Goal: Task Accomplishment & Management: Manage account settings

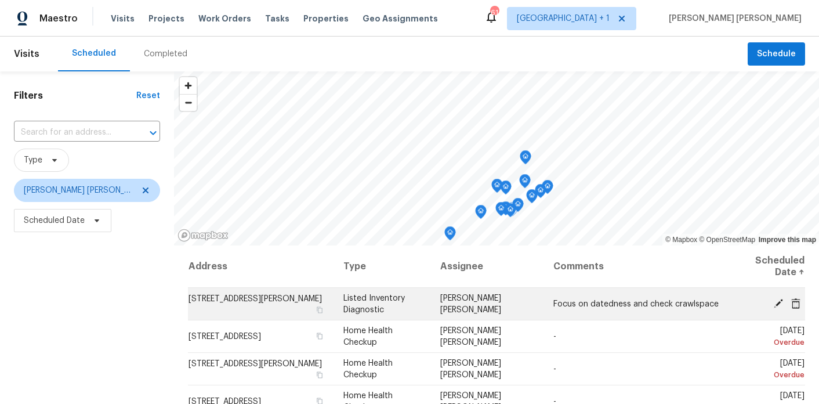
scroll to position [14, 0]
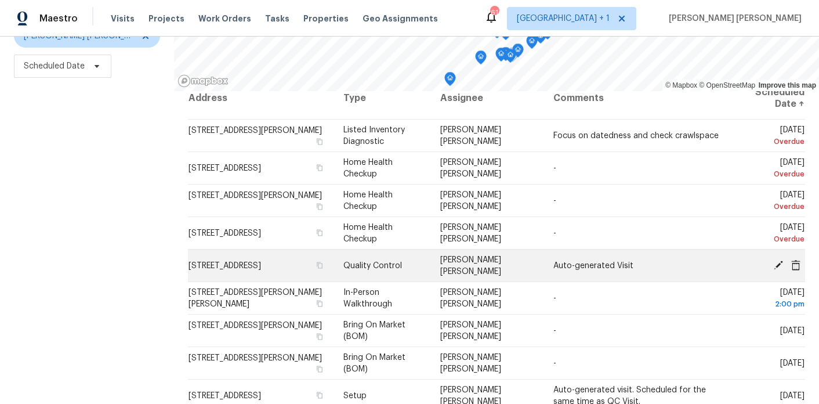
click at [781, 263] on icon at bounding box center [778, 264] width 9 height 9
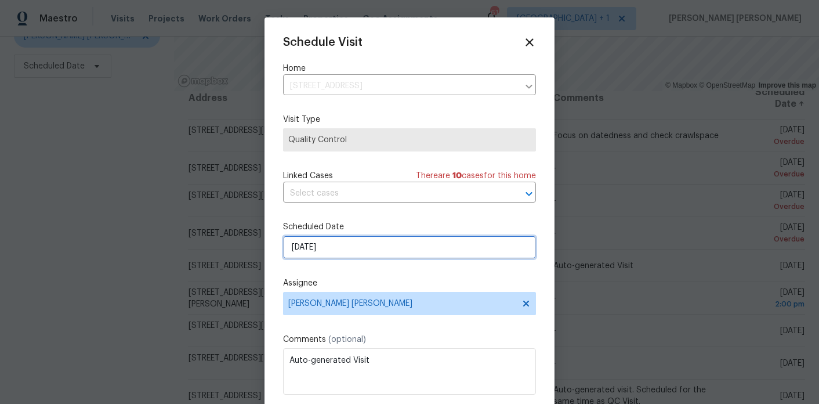
click at [358, 249] on input "9/17/2025" at bounding box center [409, 247] width 253 height 23
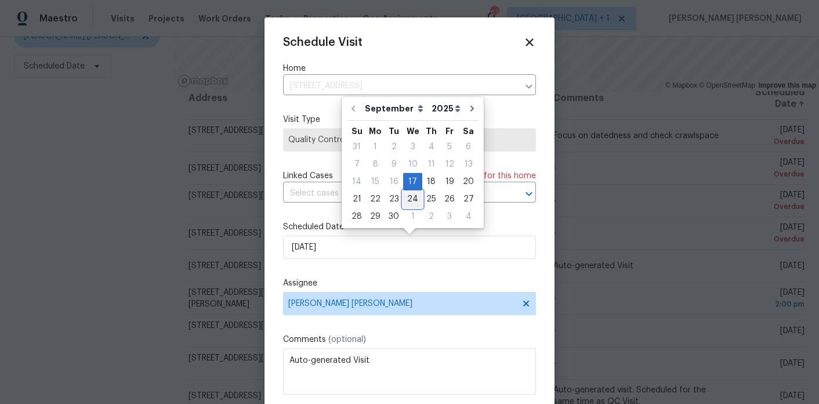
click at [411, 200] on div "24" at bounding box center [412, 199] width 19 height 16
type input "9/24/2025"
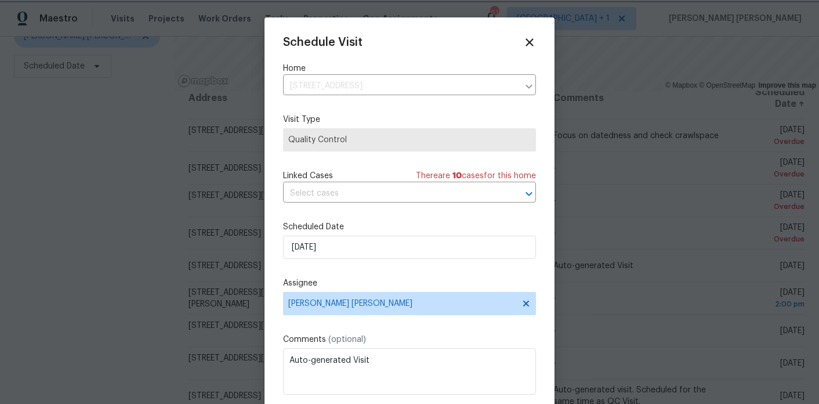
scroll to position [21, 0]
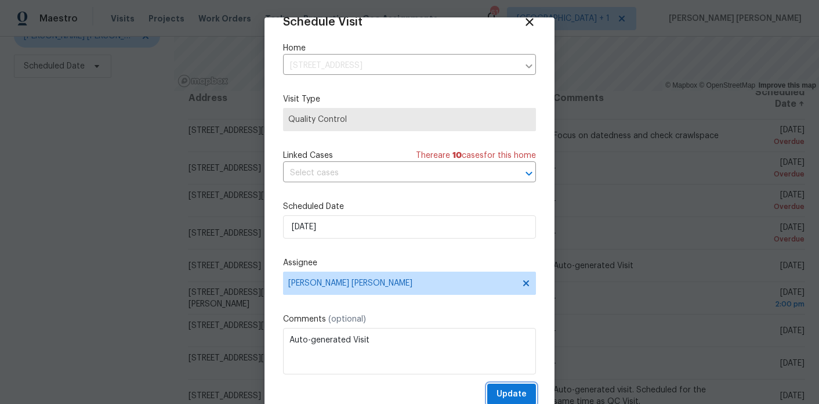
click at [503, 394] on span "Update" at bounding box center [512, 394] width 30 height 15
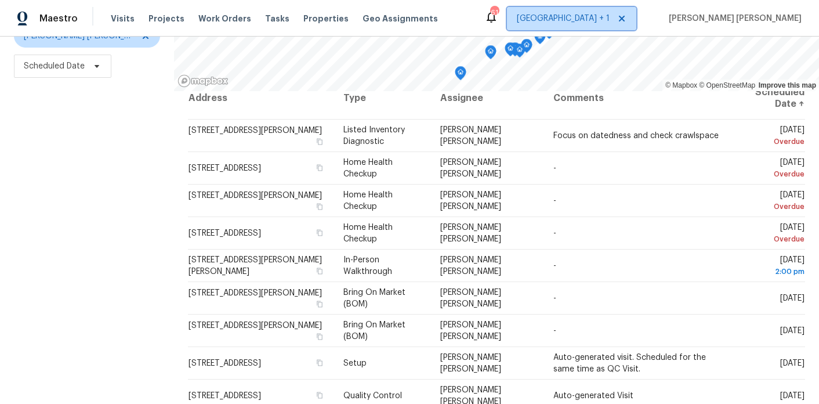
click at [627, 28] on span "Nashville + 1" at bounding box center [571, 18] width 129 height 23
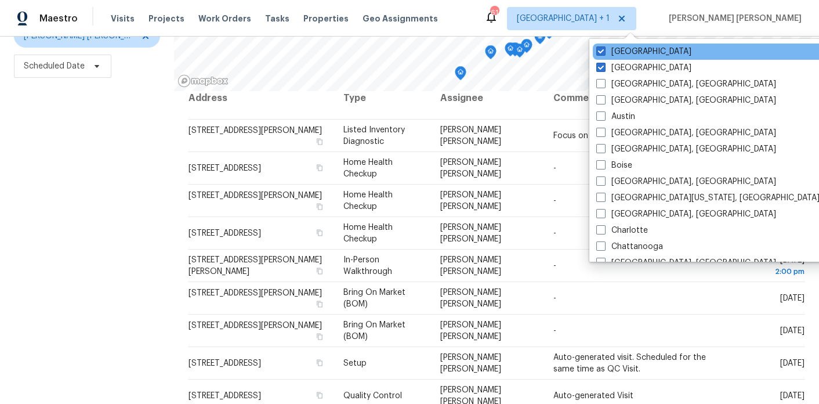
click at [596, 53] on div "Nashville" at bounding box center [710, 52] width 234 height 16
click at [600, 52] on span at bounding box center [600, 50] width 9 height 9
click at [600, 52] on input "Nashville" at bounding box center [600, 50] width 8 height 8
checkbox input "false"
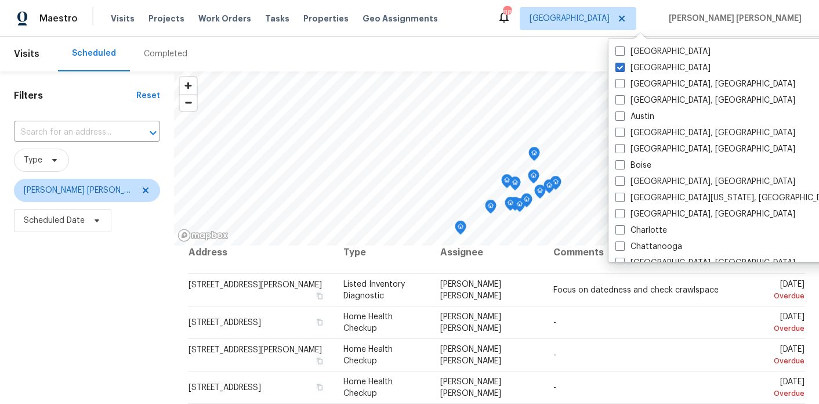
click at [73, 291] on div "Filters Reset ​ Type Marcos Ricardo Resendiz Scheduled Date" at bounding box center [87, 319] width 174 height 497
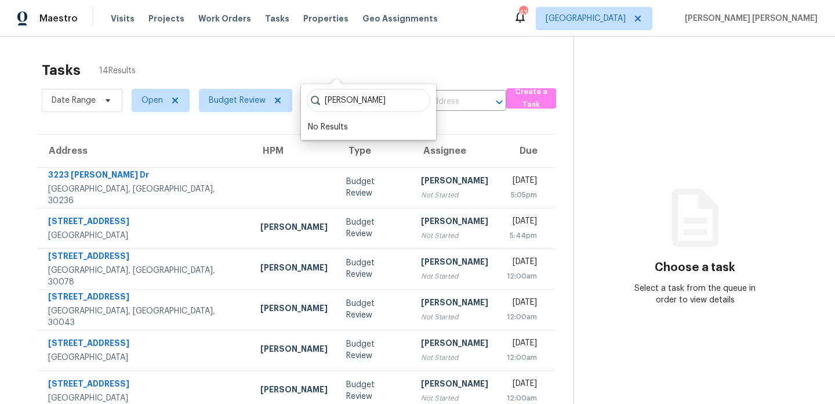
scroll to position [37, 0]
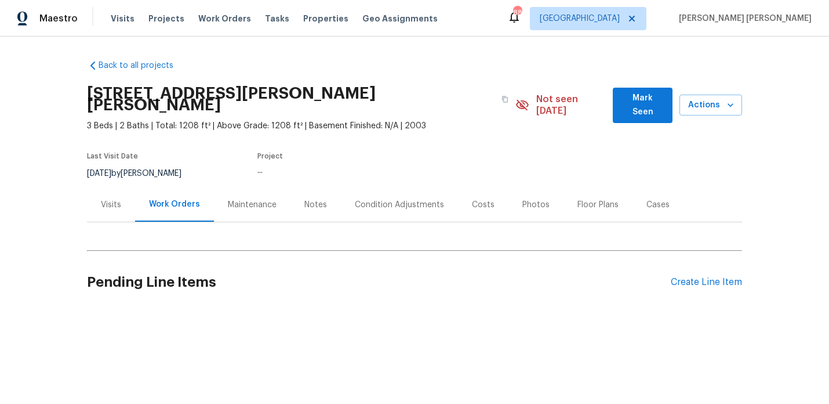
click at [110, 199] on div "Visits" at bounding box center [111, 205] width 20 height 12
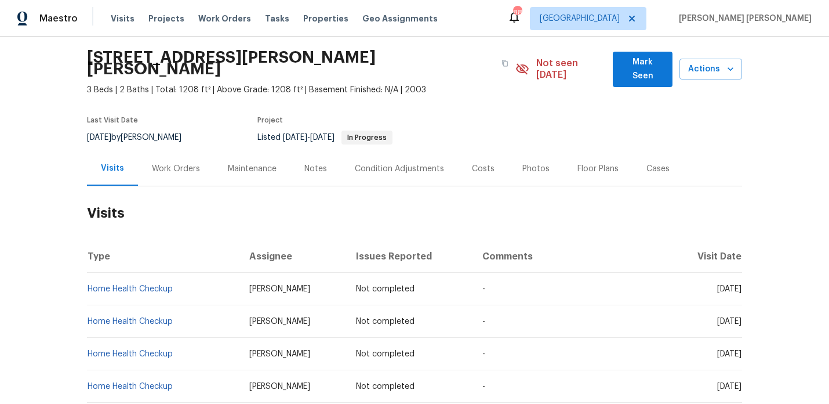
scroll to position [26, 0]
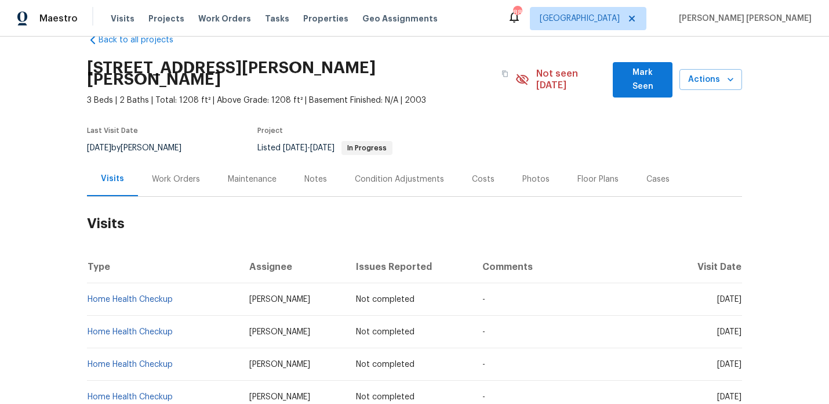
click at [181, 173] on div "Work Orders" at bounding box center [176, 179] width 76 height 34
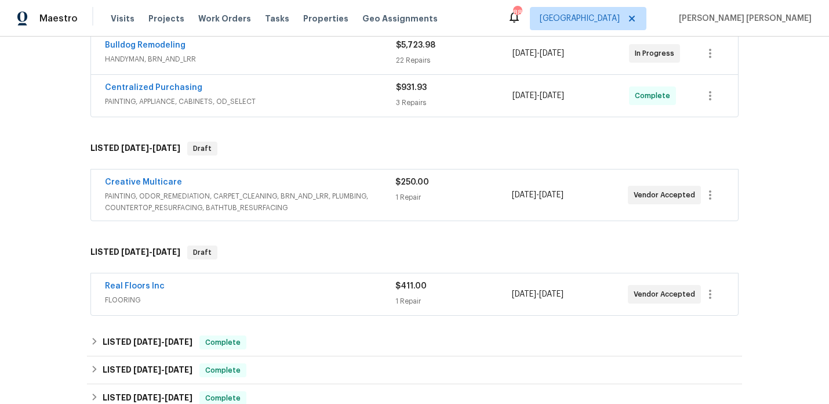
scroll to position [319, 0]
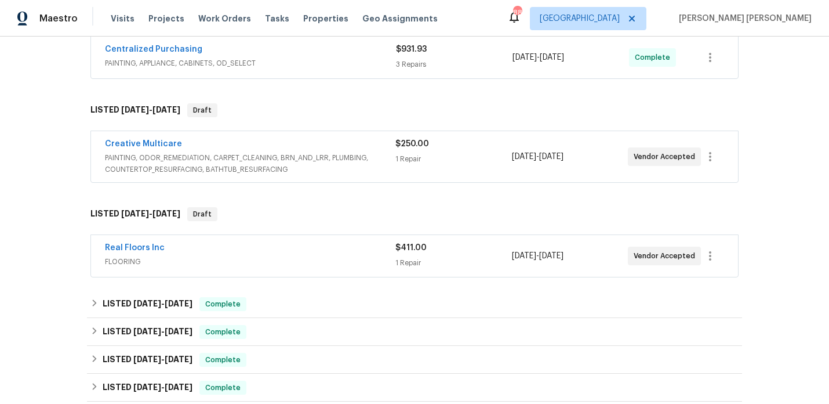
click at [248, 256] on span "FLOORING" at bounding box center [250, 262] width 291 height 12
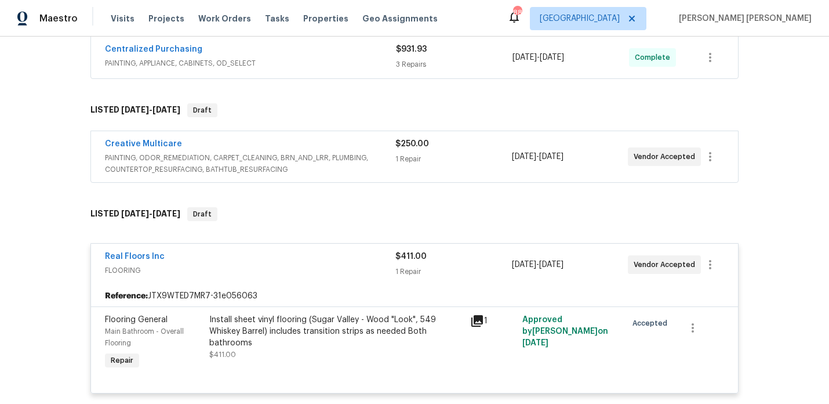
click at [311, 131] on div "Creative Multicare PAINTING, ODOR_REMEDIATION, CARPET_CLEANING, BRN_AND_LRR, PL…" at bounding box center [414, 156] width 647 height 51
click at [292, 139] on div "Creative Multicare" at bounding box center [250, 145] width 291 height 14
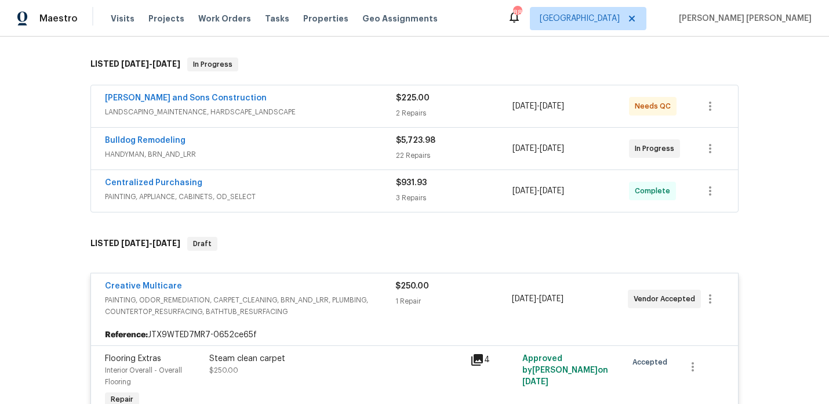
scroll to position [171, 0]
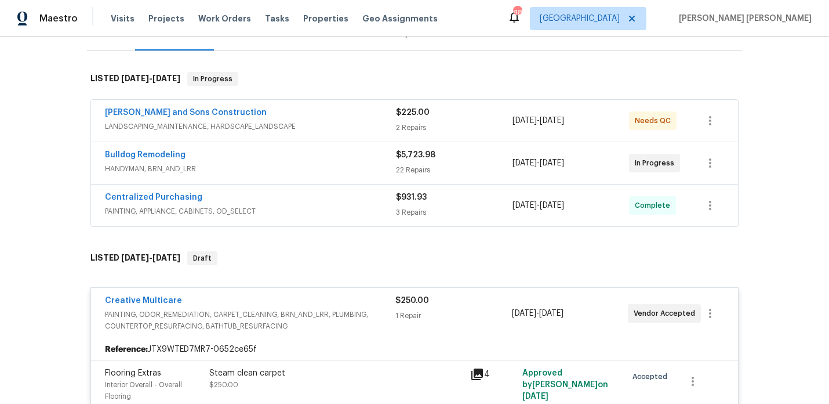
click at [291, 149] on div "Bulldog Remodeling" at bounding box center [250, 156] width 291 height 14
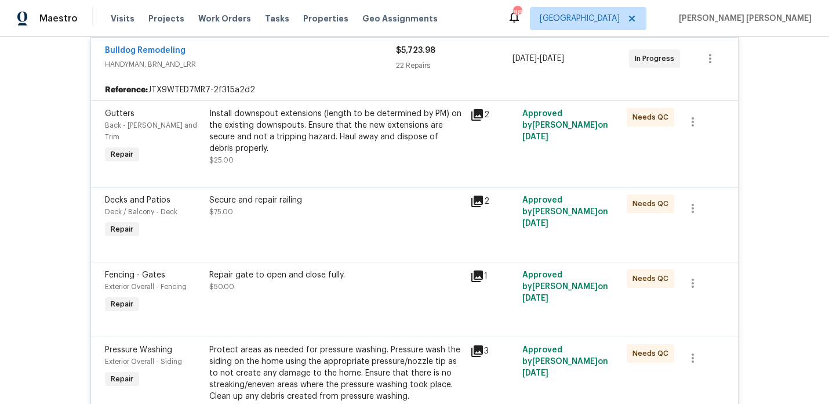
scroll to position [0, 0]
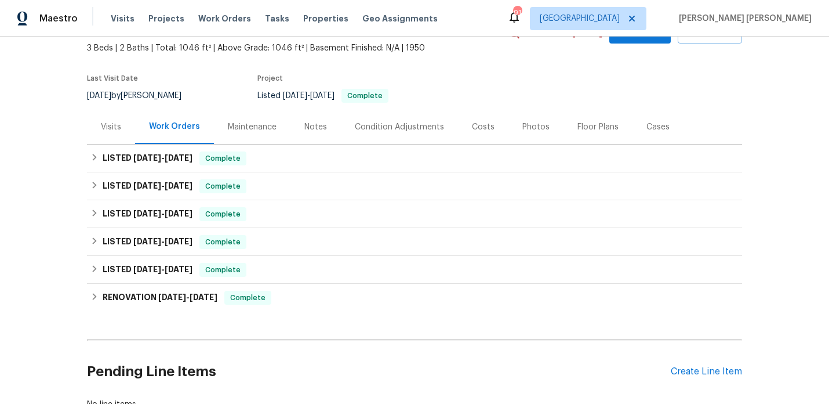
scroll to position [67, 0]
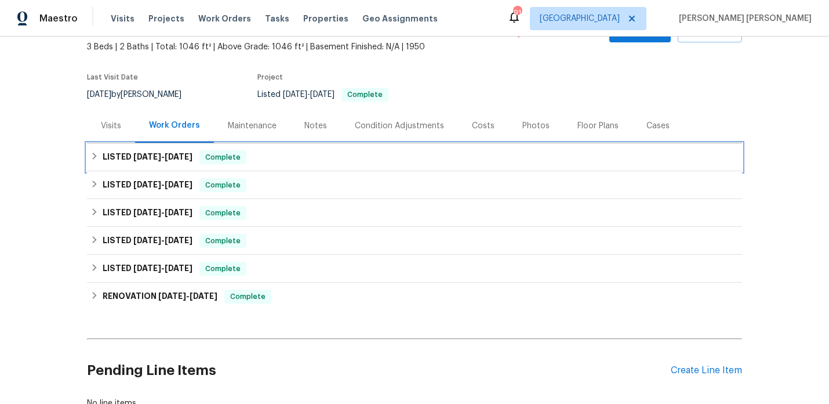
click at [168, 154] on span "6/26/25 - 8/18/25" at bounding box center [162, 157] width 59 height 8
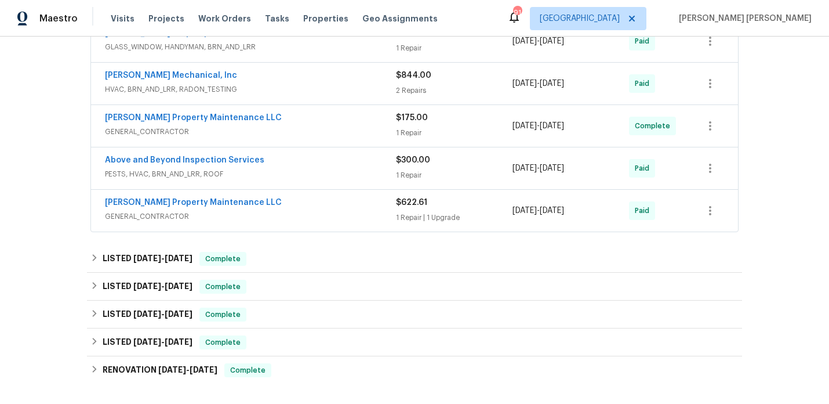
scroll to position [244, 0]
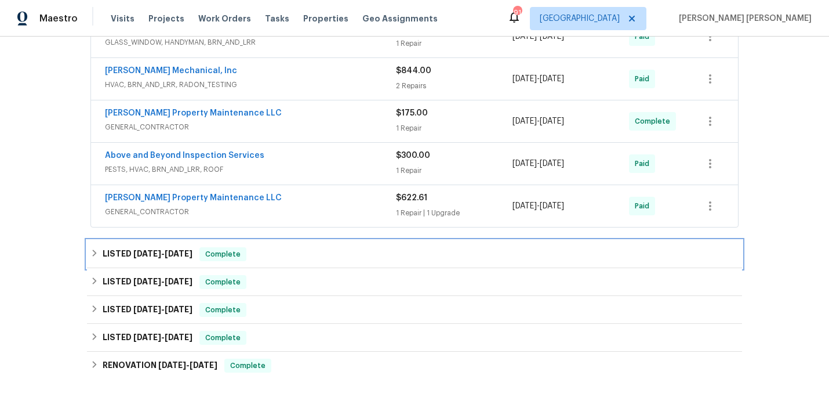
click at [151, 261] on div "LISTED 5/14/25 - 5/16/25 Complete" at bounding box center [414, 254] width 655 height 28
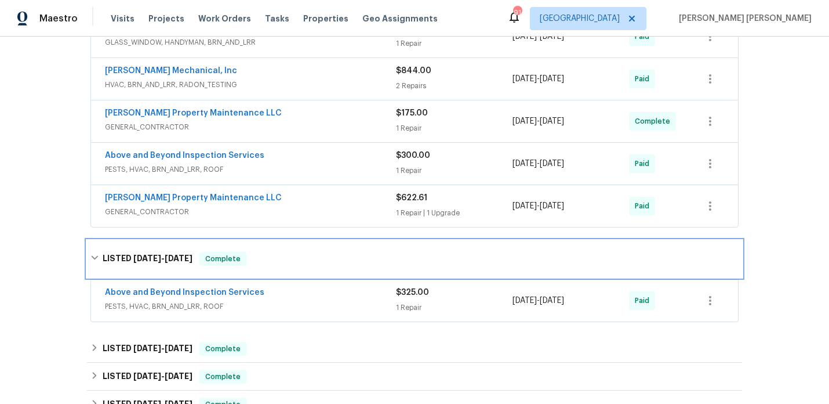
scroll to position [312, 0]
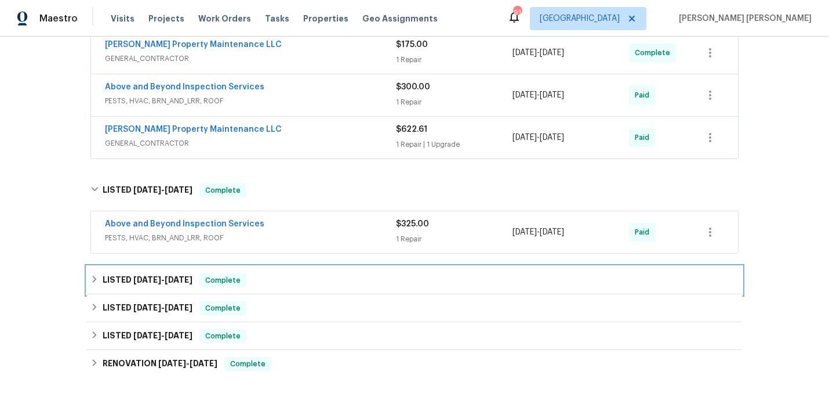
click at [142, 282] on span "3/11/25" at bounding box center [147, 280] width 28 height 8
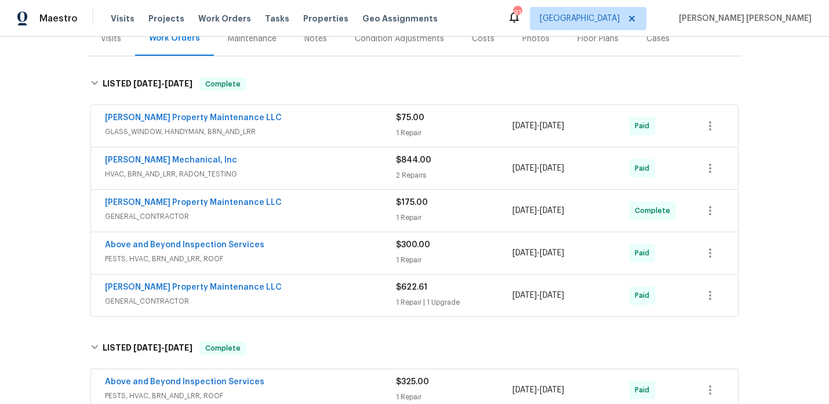
scroll to position [154, 0]
click at [317, 51] on div "Notes" at bounding box center [316, 39] width 50 height 34
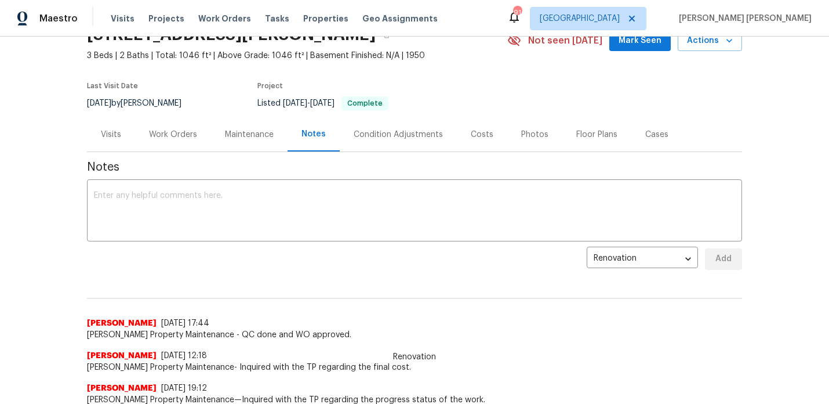
scroll to position [60, 0]
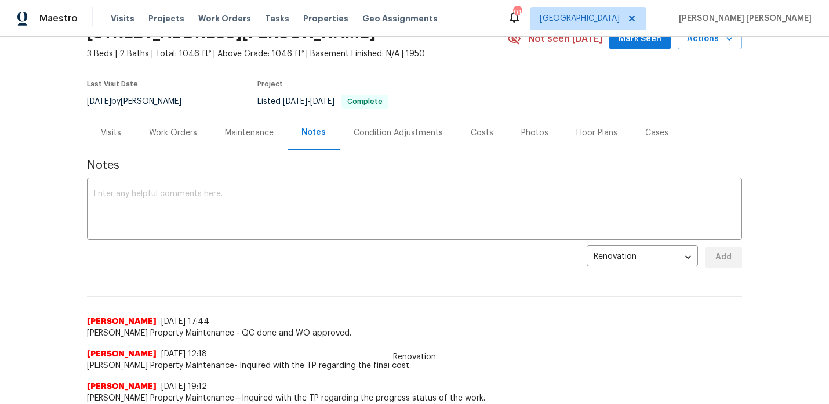
click at [182, 137] on div "Work Orders" at bounding box center [173, 133] width 48 height 12
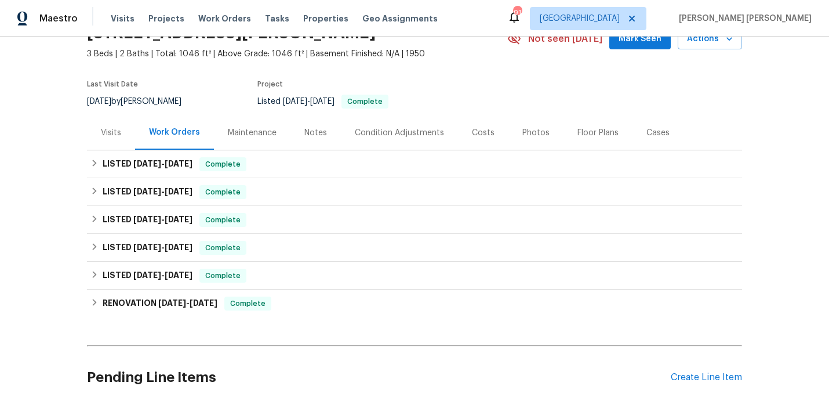
click at [115, 134] on div "Visits" at bounding box center [111, 133] width 20 height 12
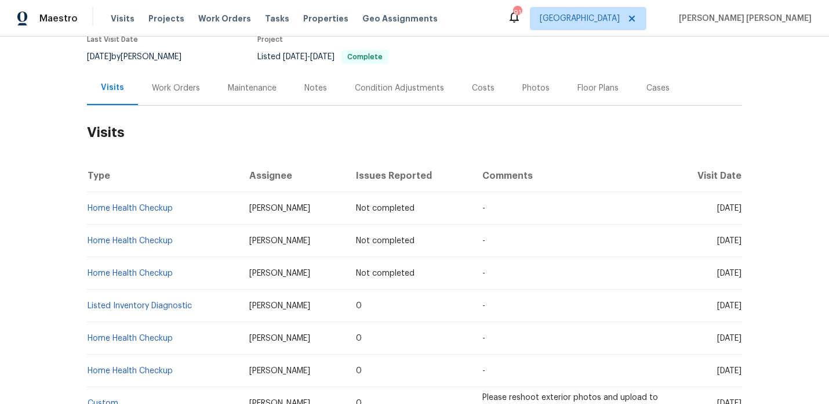
scroll to position [106, 0]
click at [178, 96] on div "Work Orders" at bounding box center [176, 87] width 76 height 34
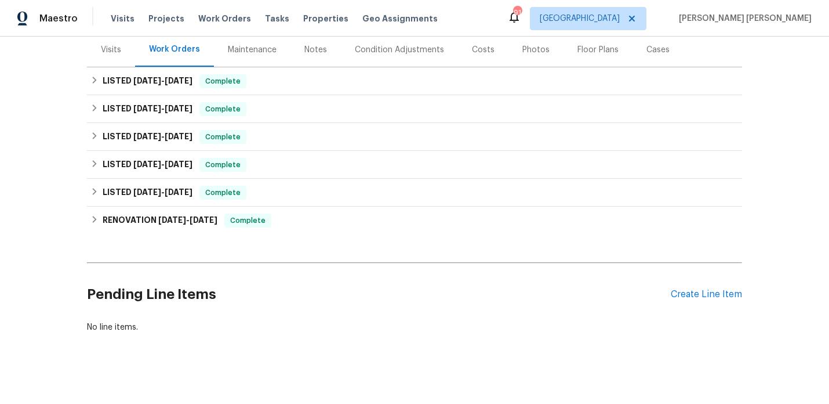
scroll to position [144, 0]
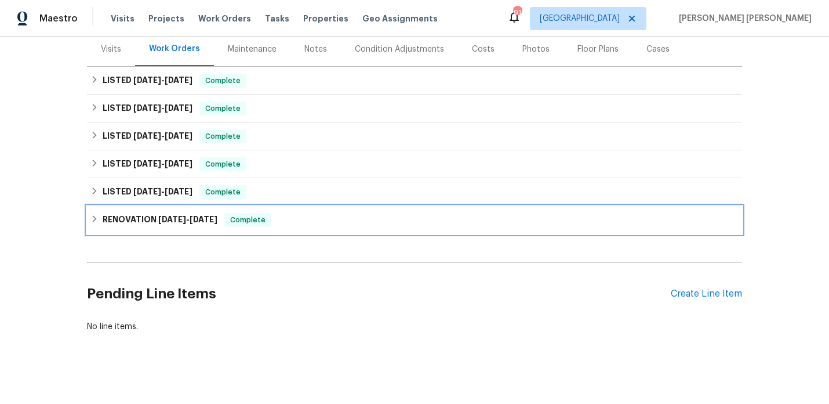
click at [173, 222] on span "10/29/24" at bounding box center [172, 219] width 28 height 8
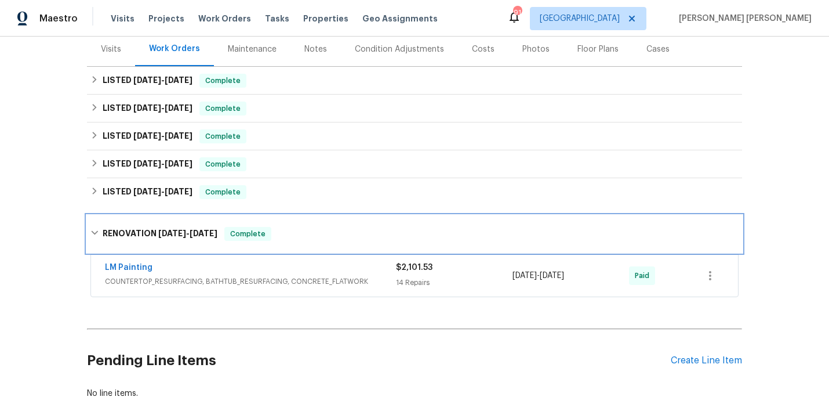
click at [171, 230] on span "10/29/24" at bounding box center [172, 233] width 28 height 8
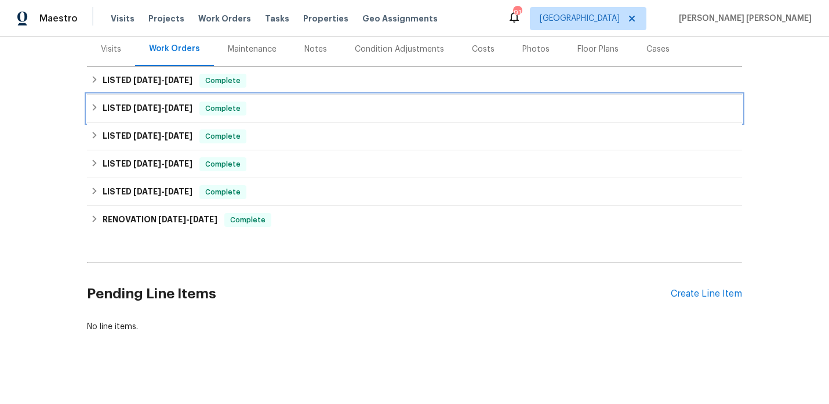
click at [172, 107] on span "5/16/25" at bounding box center [179, 108] width 28 height 8
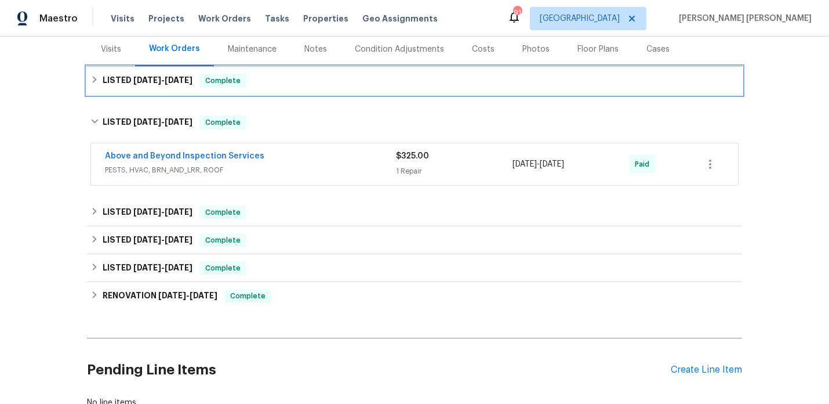
click at [182, 78] on span "8/18/25" at bounding box center [179, 80] width 28 height 8
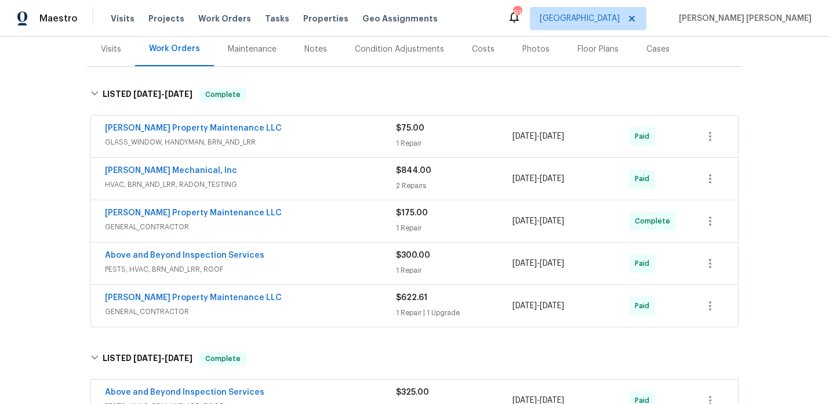
click at [121, 44] on div "Visits" at bounding box center [111, 49] width 48 height 34
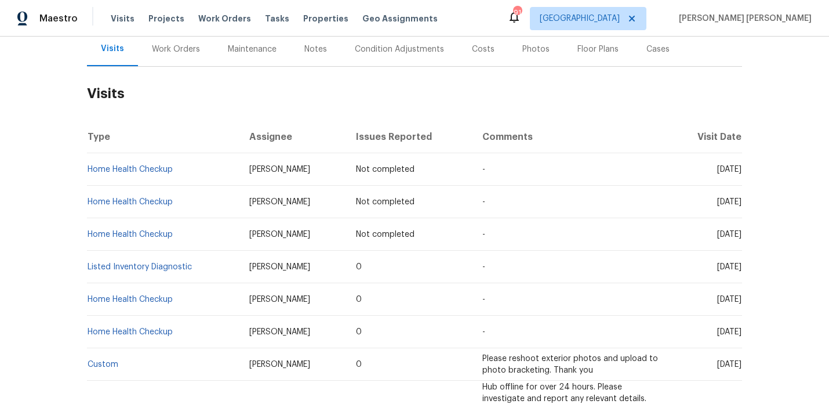
scroll to position [143, 0]
click at [172, 57] on div "Work Orders" at bounding box center [176, 49] width 76 height 34
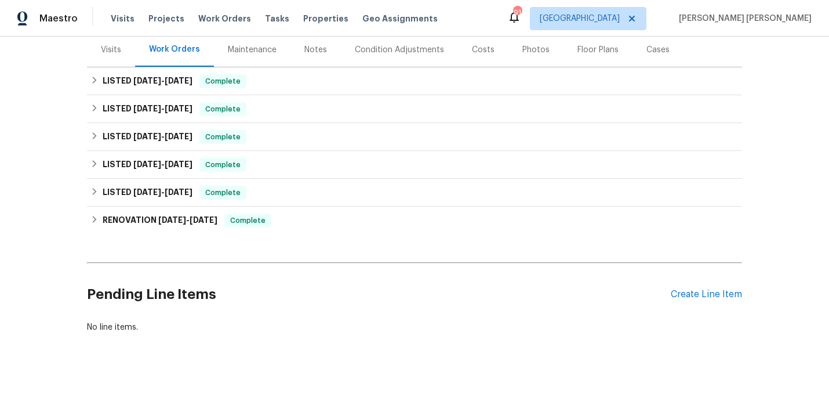
scroll to position [144, 0]
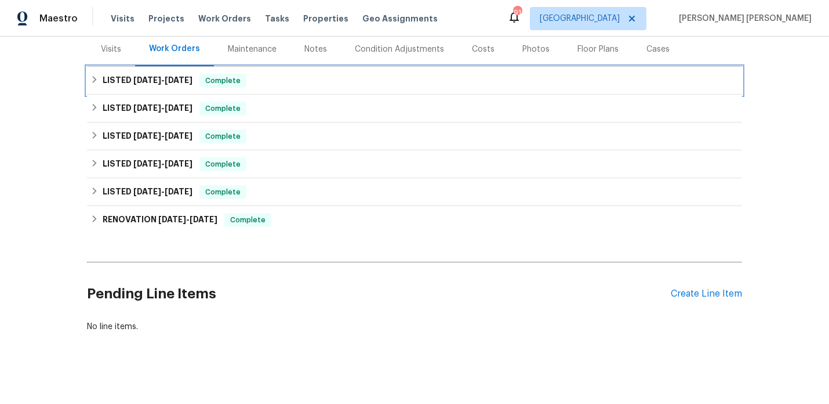
click at [159, 86] on h6 "LISTED 6/26/25 - 8/18/25" at bounding box center [148, 81] width 90 height 14
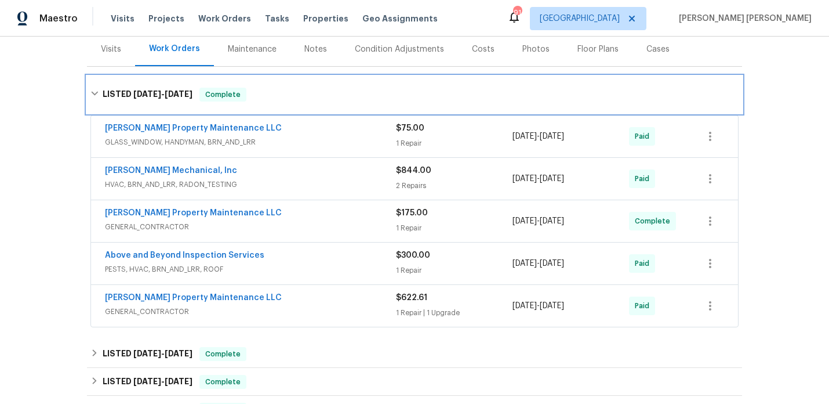
scroll to position [120, 0]
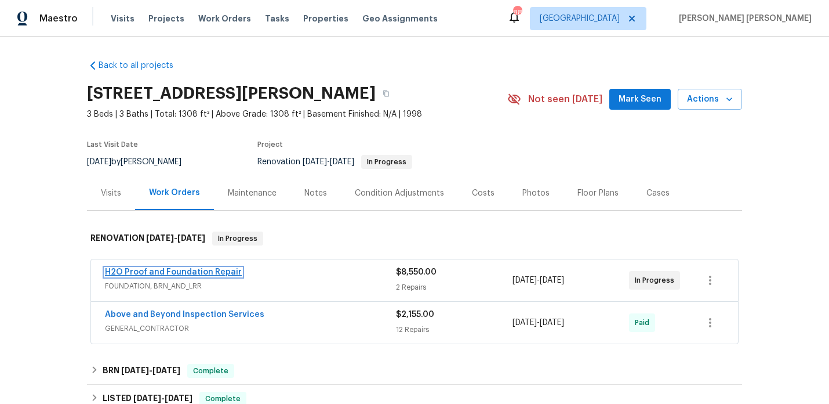
click at [137, 276] on link "H2O Proof and Foundation Repair" at bounding box center [173, 272] width 137 height 8
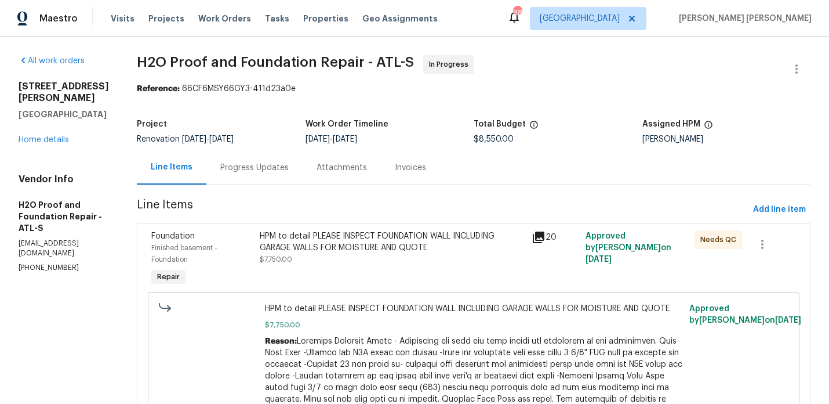
click at [220, 166] on div "Progress Updates" at bounding box center [254, 168] width 68 height 12
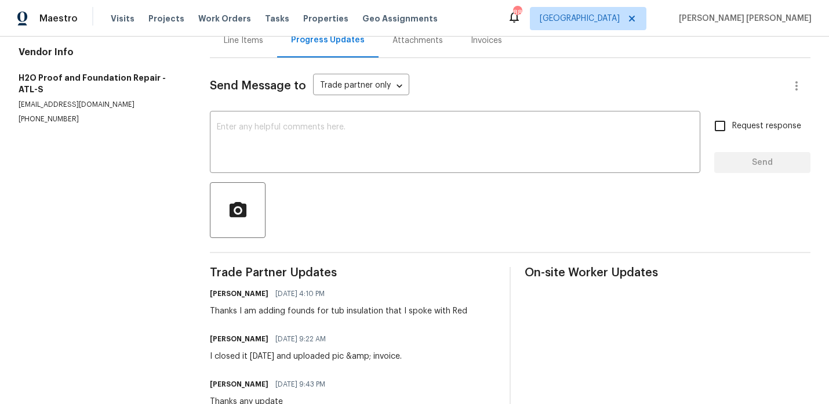
scroll to position [99, 0]
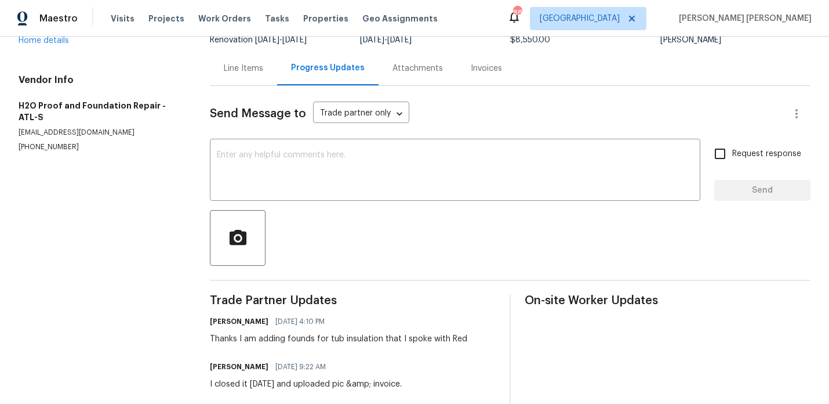
click at [224, 71] on div "Line Items" at bounding box center [243, 69] width 39 height 12
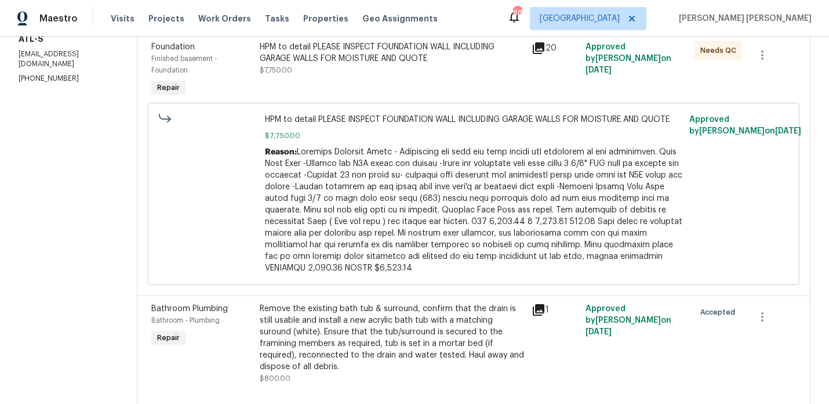
scroll to position [187, 0]
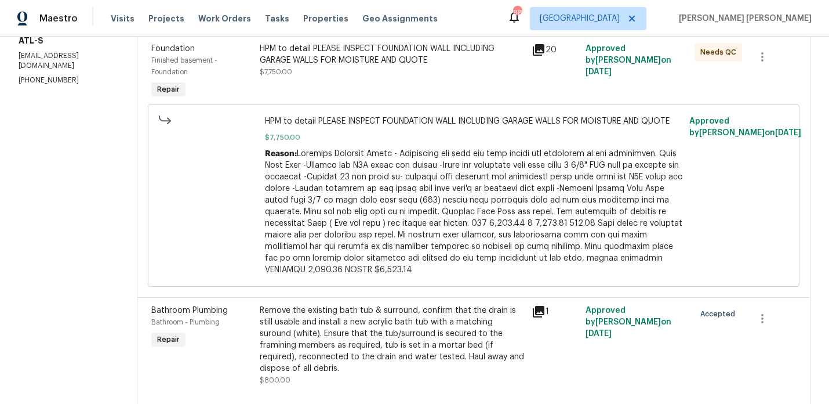
click at [288, 321] on div "Remove the existing bath tub & surround, confirm that the drain is still usable…" at bounding box center [392, 340] width 265 height 70
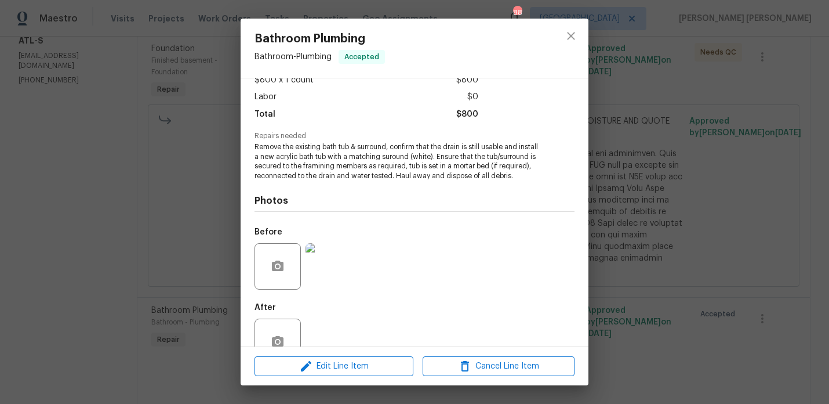
scroll to position [73, 0]
click at [334, 271] on img at bounding box center [329, 265] width 46 height 46
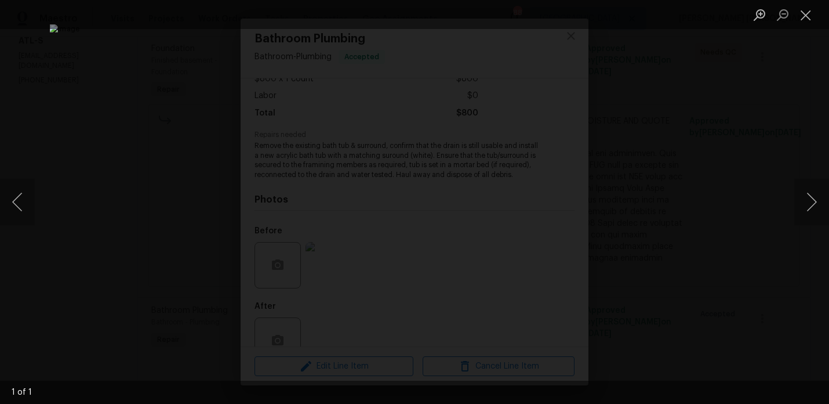
click at [720, 164] on div "Lightbox" at bounding box center [414, 202] width 829 height 404
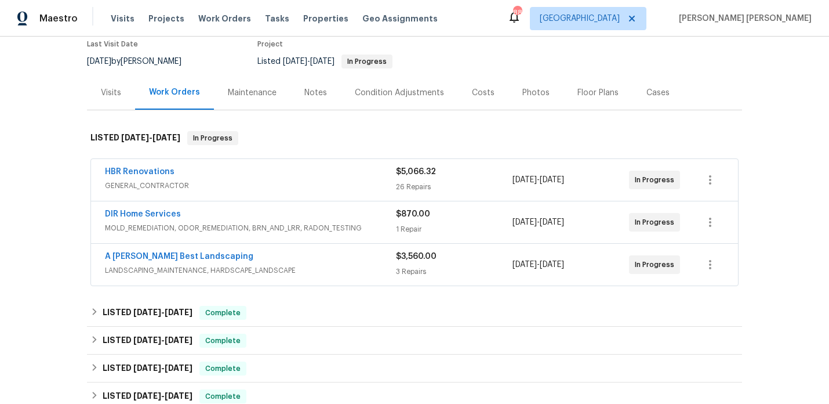
scroll to position [105, 0]
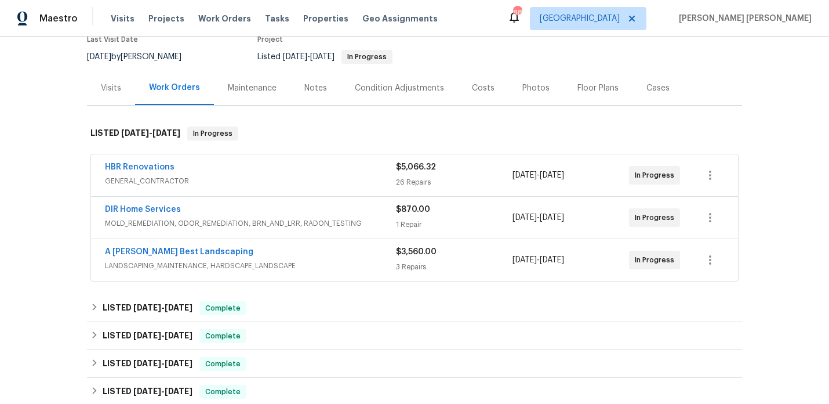
click at [224, 212] on div "DIR Home Services" at bounding box center [250, 211] width 291 height 14
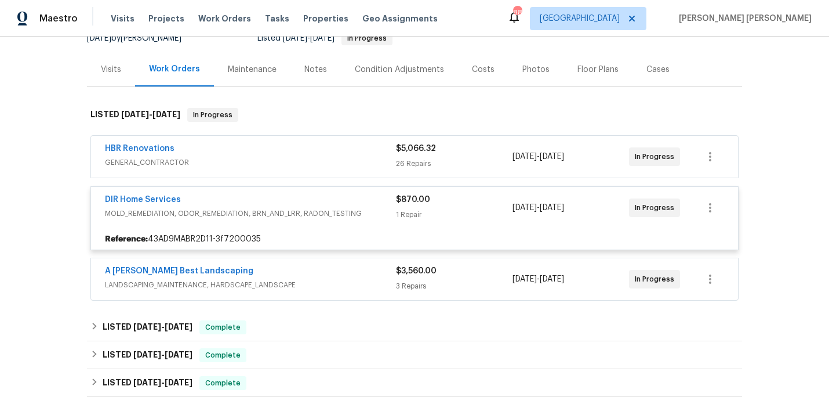
scroll to position [128, 0]
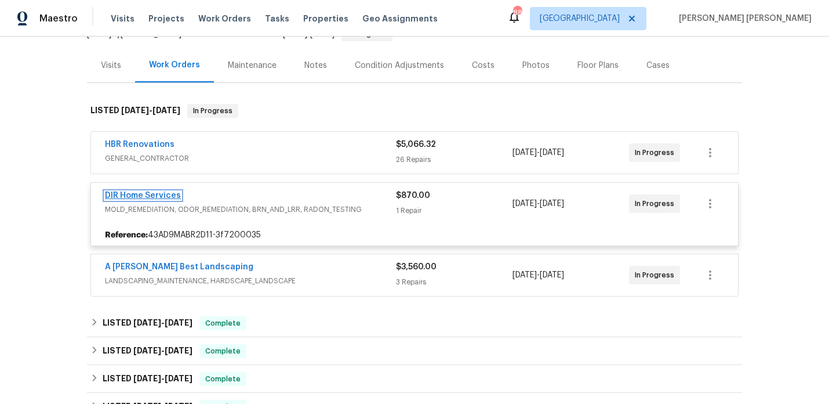
click at [156, 198] on link "DIR Home Services" at bounding box center [143, 195] width 76 height 8
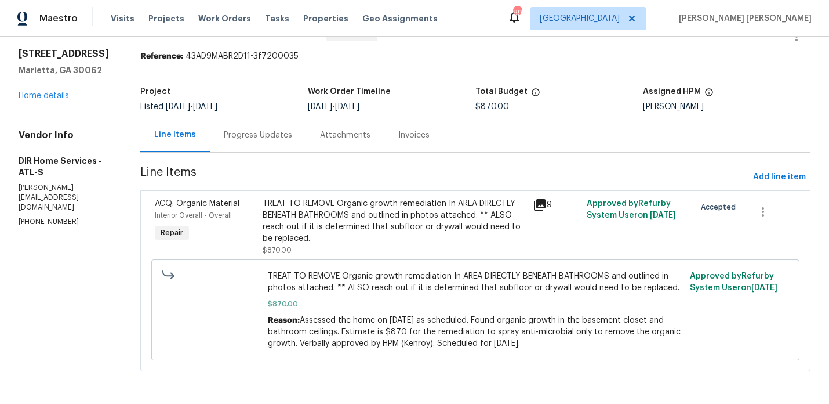
scroll to position [32, 0]
click at [283, 131] on div "Progress Updates" at bounding box center [258, 136] width 68 height 12
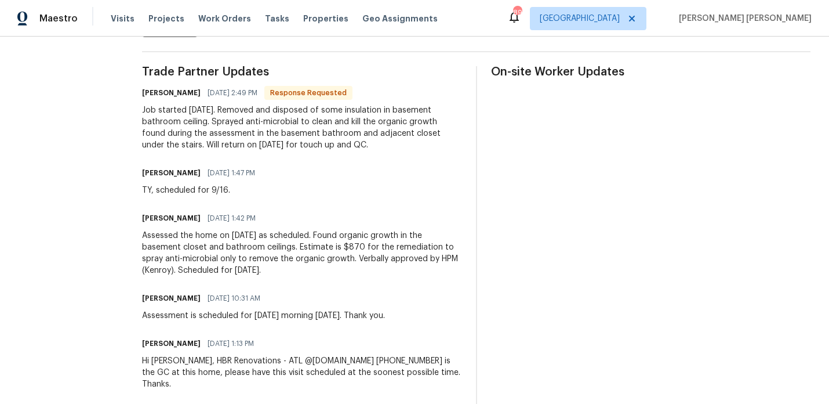
scroll to position [327, 0]
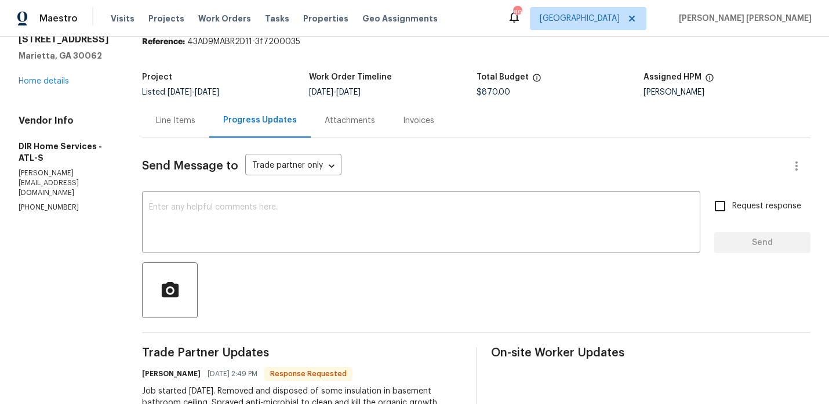
click at [186, 126] on div "Line Items" at bounding box center [175, 120] width 67 height 34
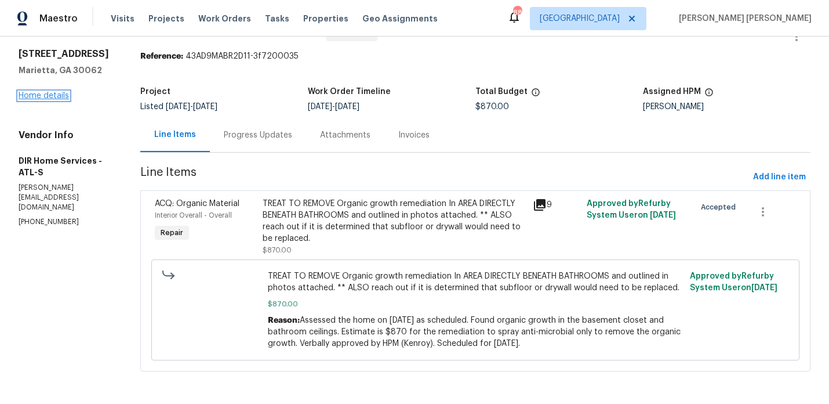
click at [55, 96] on link "Home details" at bounding box center [44, 96] width 50 height 8
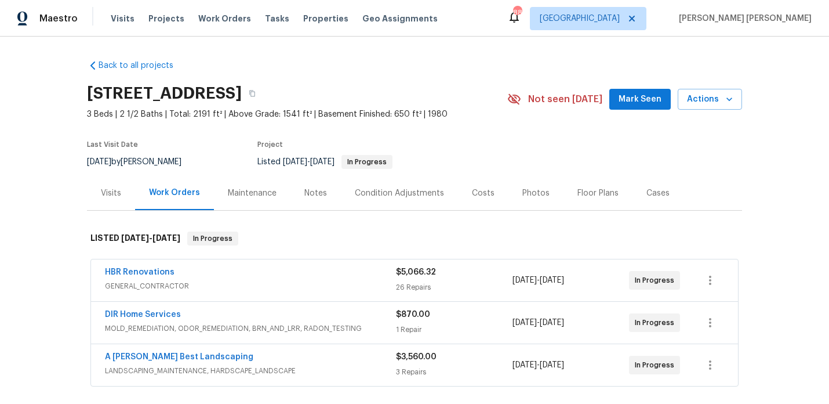
click at [313, 200] on div "Notes" at bounding box center [316, 193] width 50 height 34
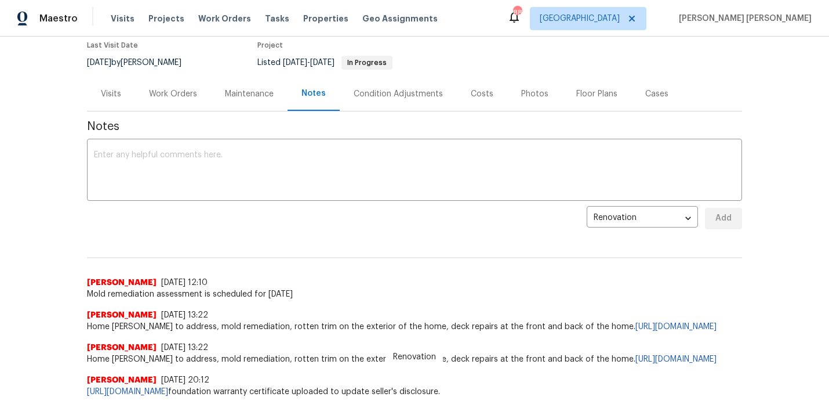
scroll to position [102, 0]
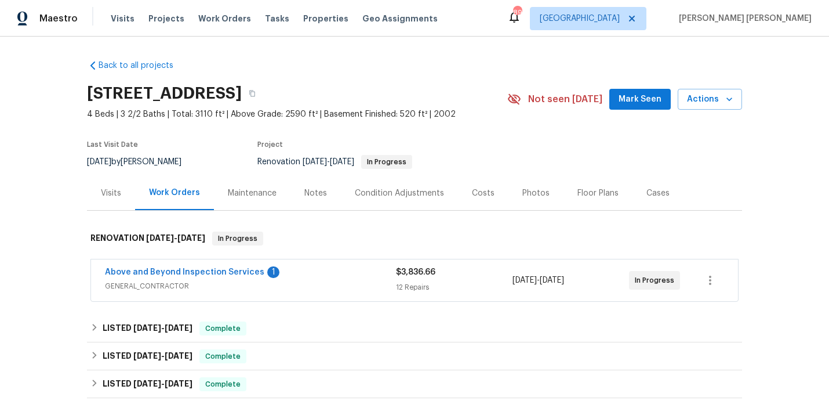
click at [325, 284] on span "GENERAL_CONTRACTOR" at bounding box center [250, 286] width 291 height 12
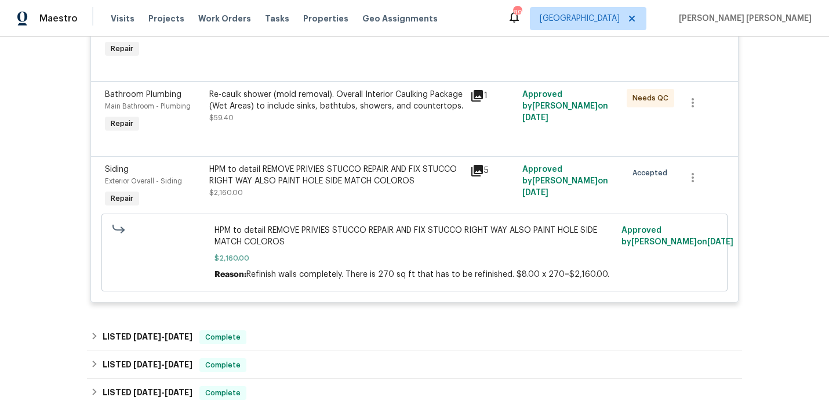
scroll to position [1258, 0]
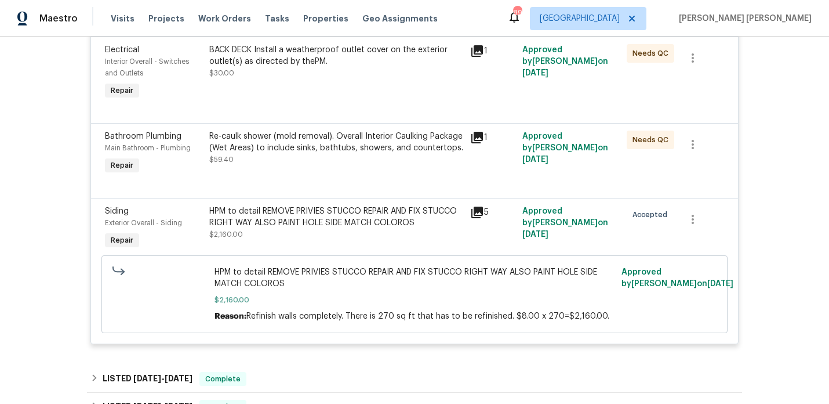
click at [475, 219] on icon at bounding box center [477, 212] width 14 height 14
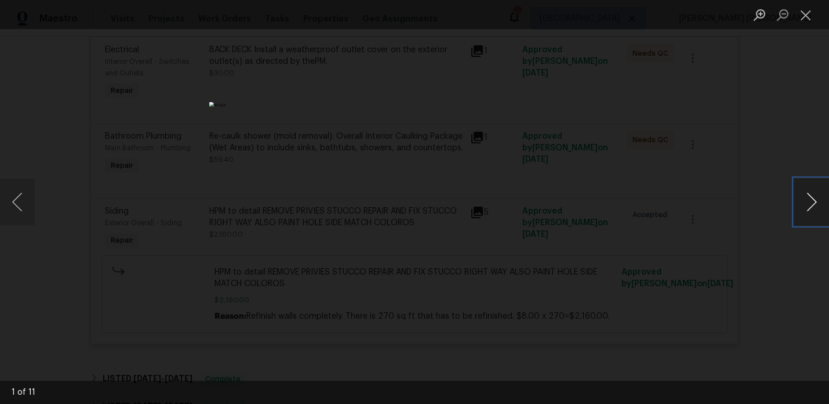
click at [813, 195] on button "Next image" at bounding box center [812, 202] width 35 height 46
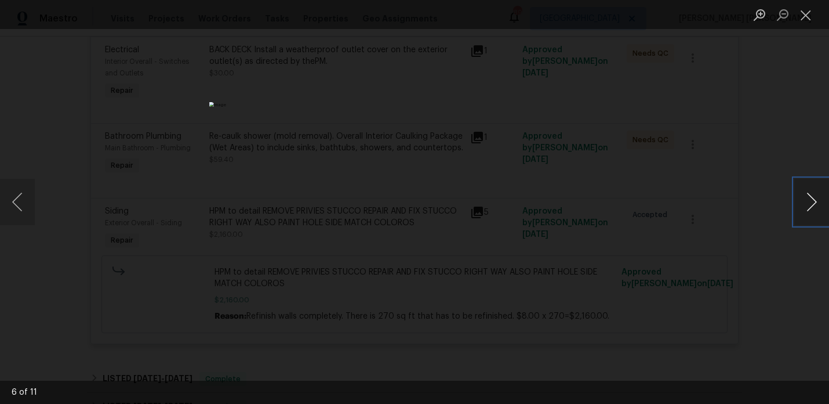
click at [813, 195] on button "Next image" at bounding box center [812, 202] width 35 height 46
click at [813, 194] on button "Next image" at bounding box center [812, 202] width 35 height 46
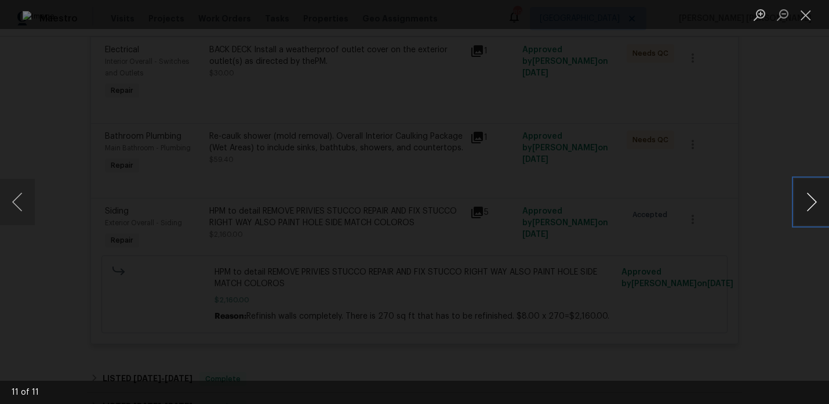
click at [813, 194] on button "Next image" at bounding box center [812, 202] width 35 height 46
click at [745, 175] on div "Lightbox" at bounding box center [414, 202] width 829 height 404
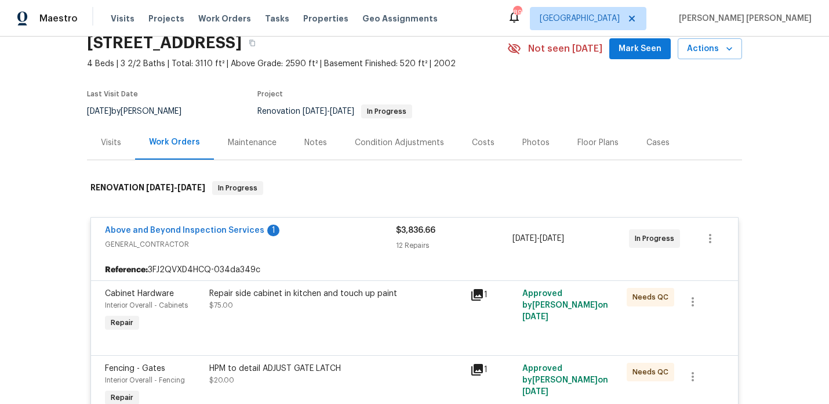
scroll to position [0, 0]
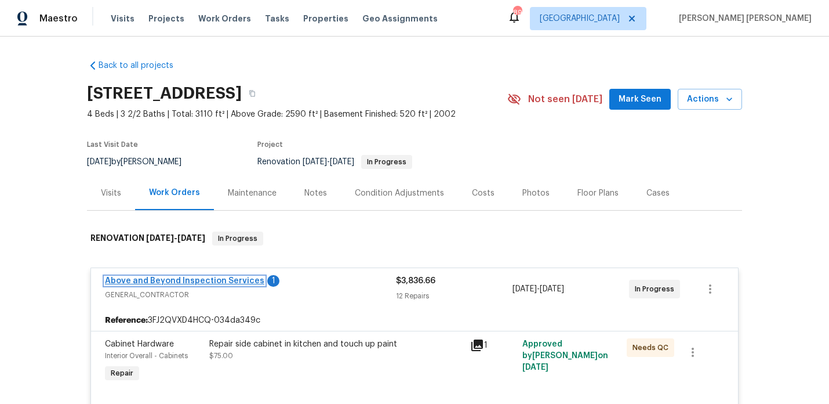
click at [227, 281] on link "Above and Beyond Inspection Services" at bounding box center [185, 281] width 160 height 8
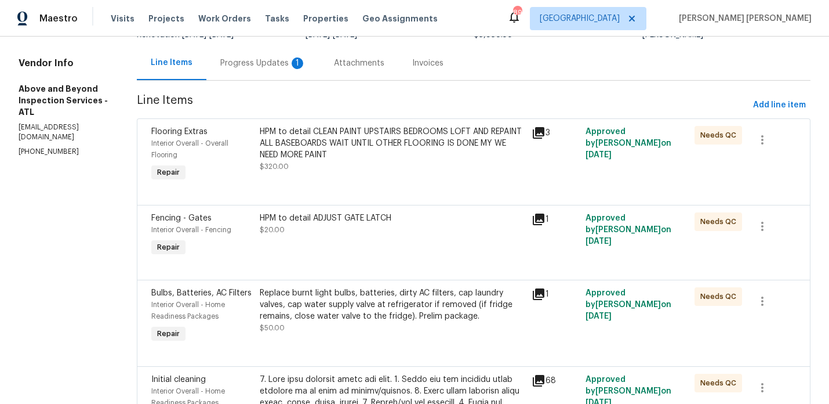
click at [320, 78] on div "Progress Updates 1" at bounding box center [264, 63] width 114 height 34
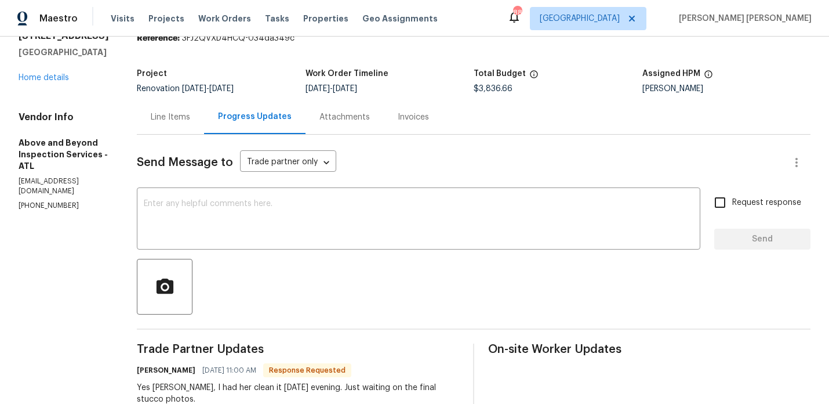
scroll to position [23, 0]
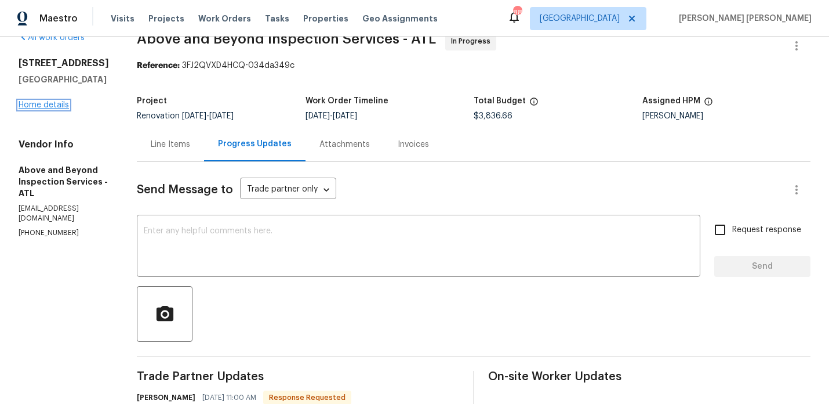
click at [46, 104] on link "Home details" at bounding box center [44, 105] width 50 height 8
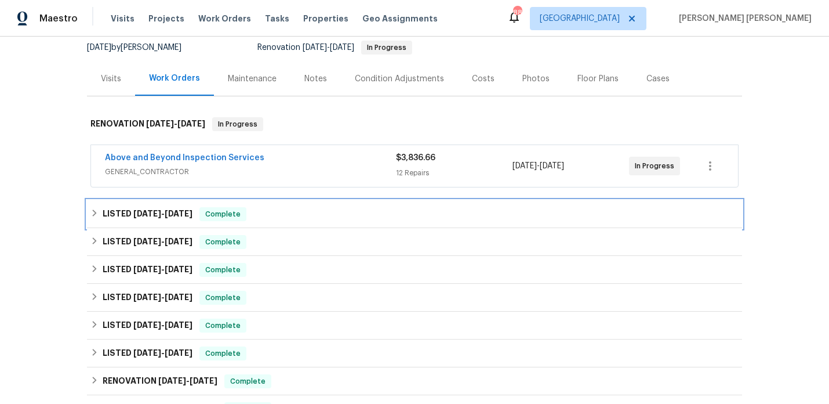
click at [177, 216] on span "[DATE]" at bounding box center [179, 213] width 28 height 8
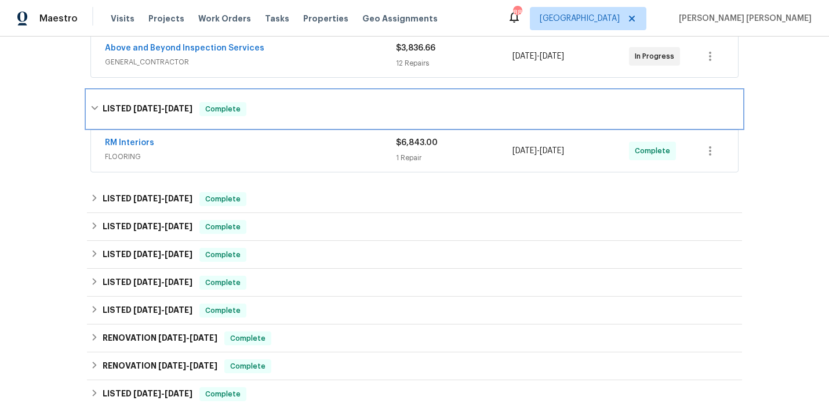
scroll to position [224, 0]
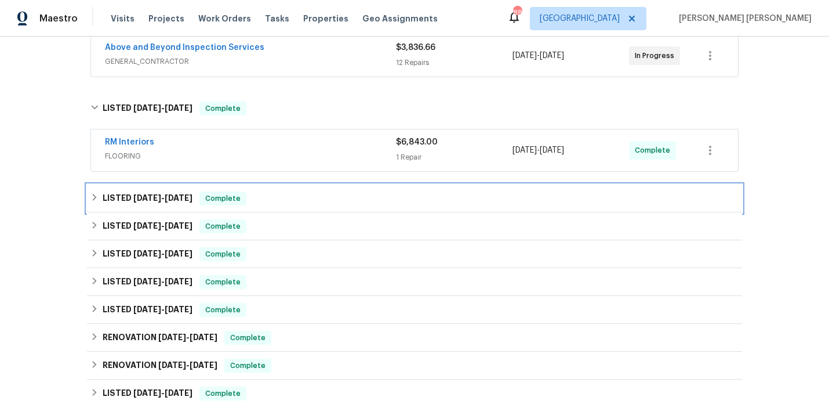
click at [177, 203] on h6 "LISTED [DATE] - [DATE]" at bounding box center [148, 198] width 90 height 14
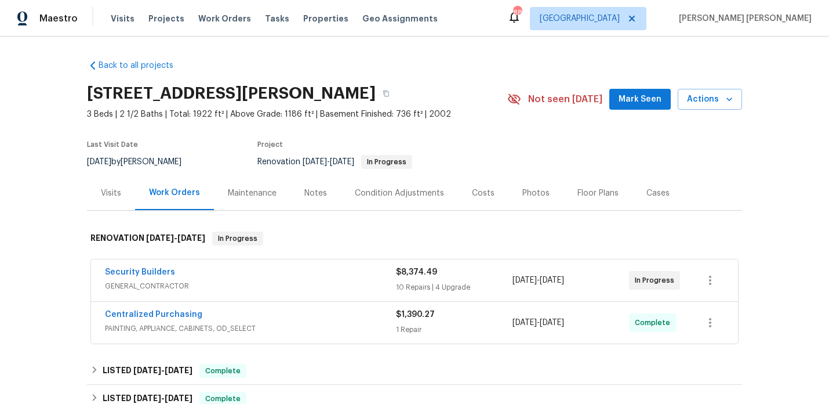
click at [252, 281] on span "GENERAL_CONTRACTOR" at bounding box center [250, 286] width 291 height 12
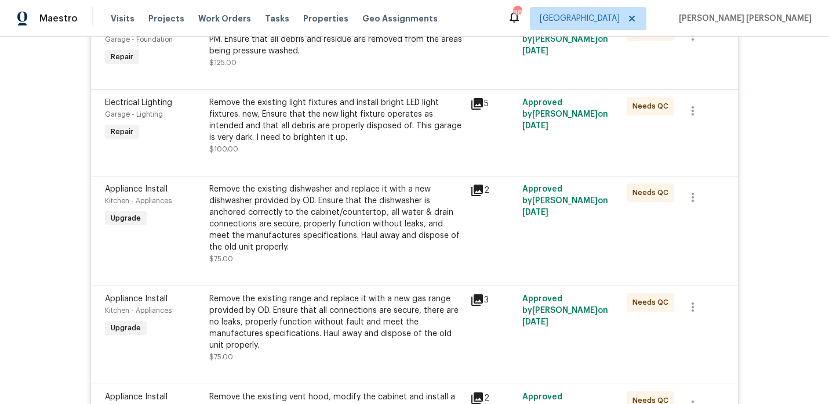
scroll to position [704, 0]
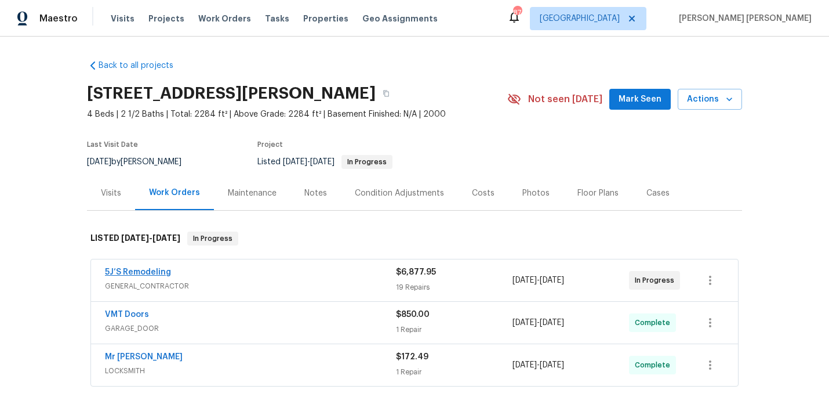
scroll to position [70, 0]
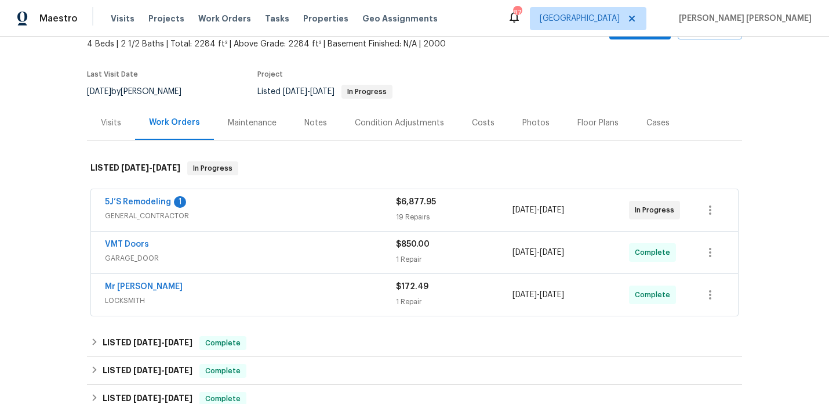
click at [142, 206] on span "5J’S Remodeling" at bounding box center [138, 202] width 66 height 12
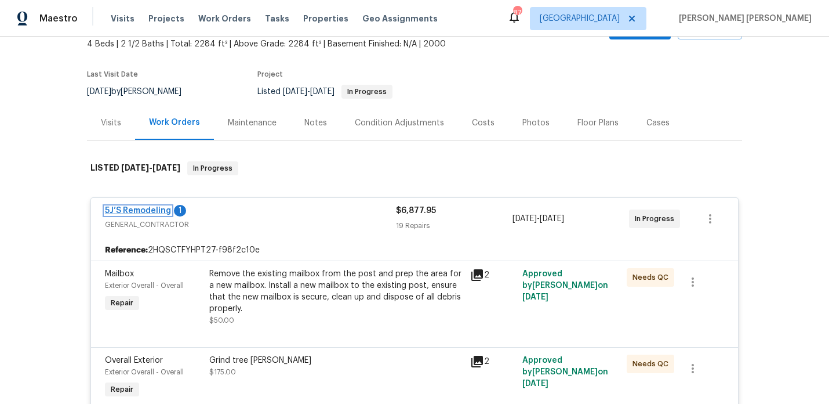
click at [140, 211] on link "5J’S Remodeling" at bounding box center [138, 211] width 66 height 8
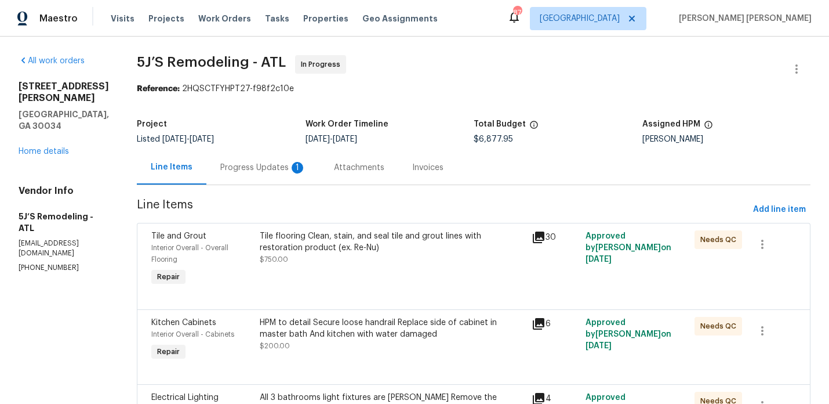
click at [287, 175] on div "Progress Updates 1" at bounding box center [264, 167] width 114 height 34
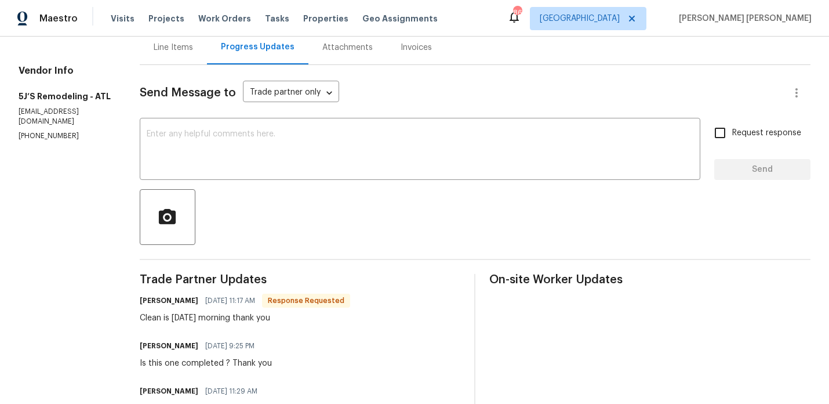
scroll to position [90, 0]
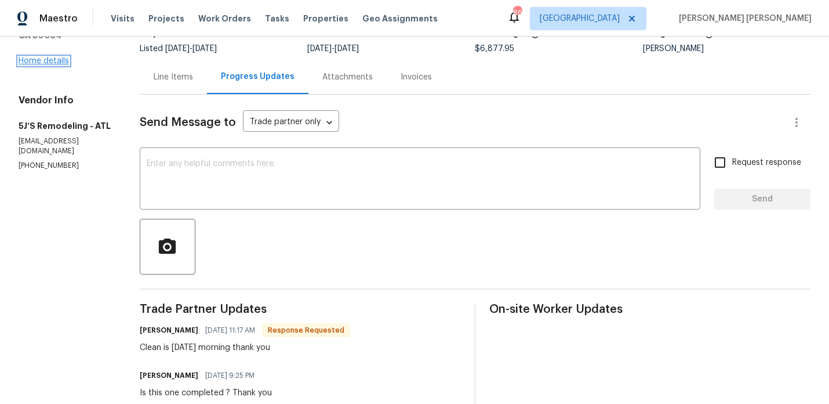
click at [35, 57] on link "Home details" at bounding box center [44, 61] width 50 height 8
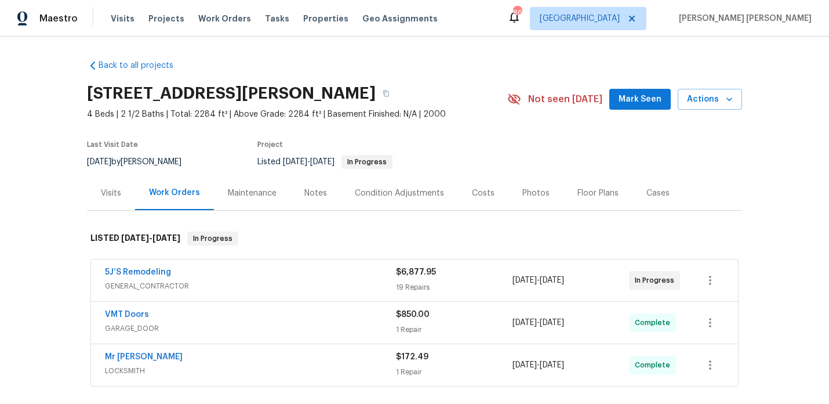
click at [112, 194] on div "Visits" at bounding box center [111, 193] width 20 height 12
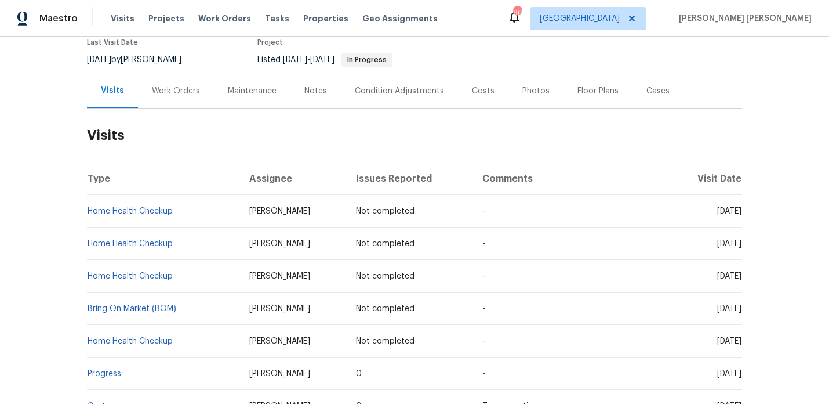
scroll to position [104, 0]
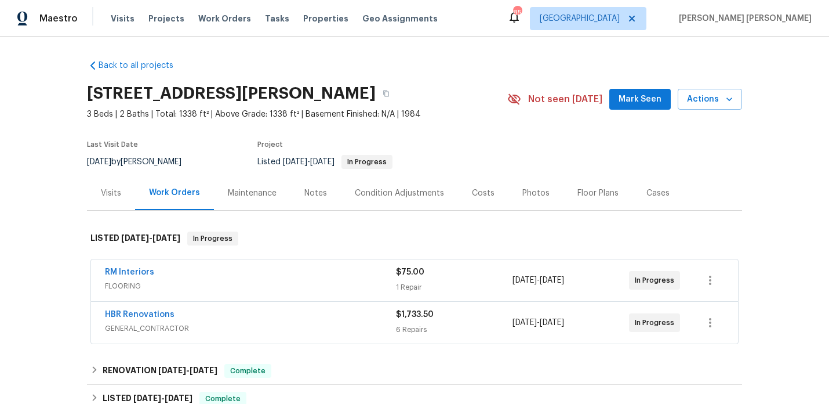
click at [153, 324] on span "GENERAL_CONTRACTOR" at bounding box center [250, 329] width 291 height 12
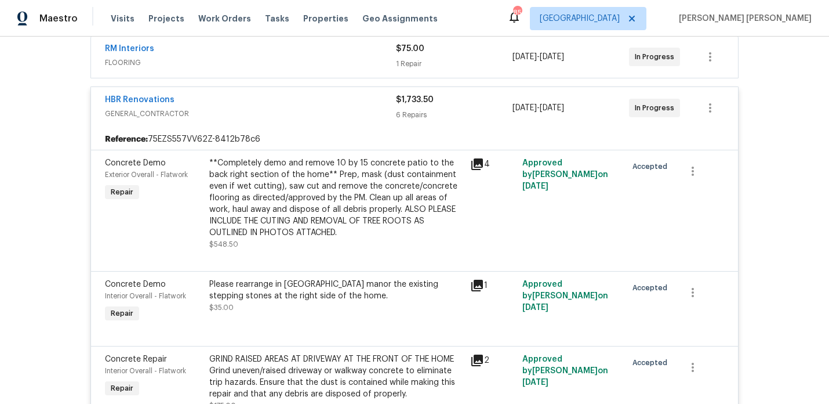
scroll to position [224, 0]
click at [476, 164] on icon at bounding box center [477, 163] width 14 height 14
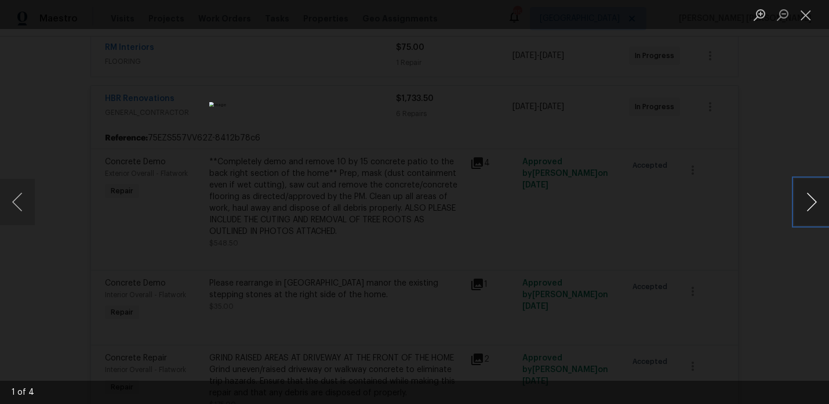
click at [814, 206] on button "Next image" at bounding box center [812, 202] width 35 height 46
click at [767, 126] on div "Lightbox" at bounding box center [414, 202] width 829 height 404
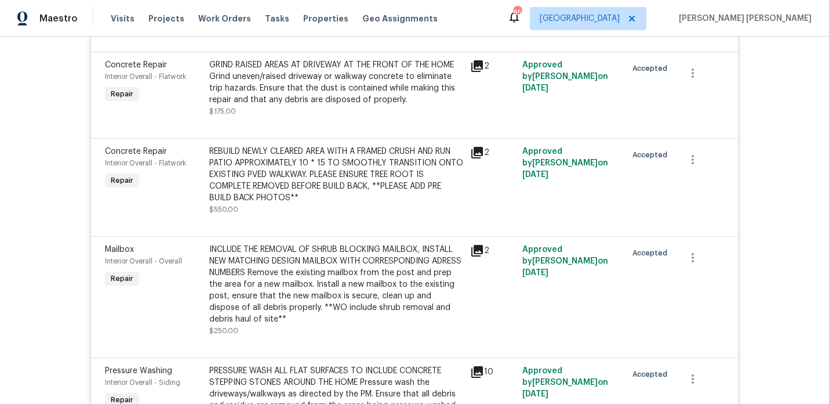
scroll to position [166, 0]
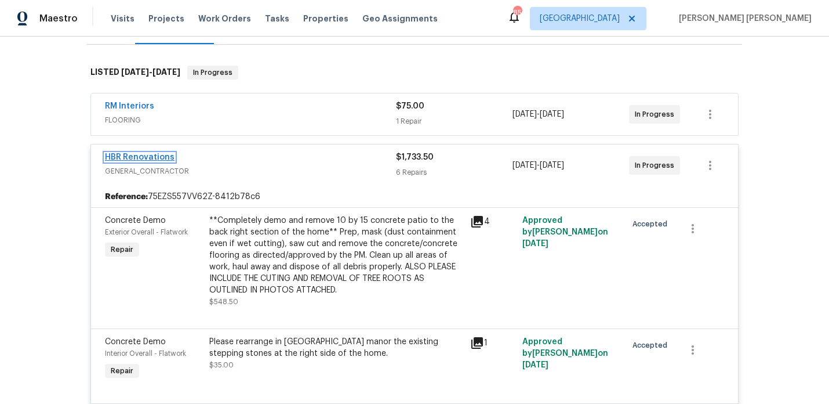
click at [159, 157] on link "HBR Renovations" at bounding box center [140, 157] width 70 height 8
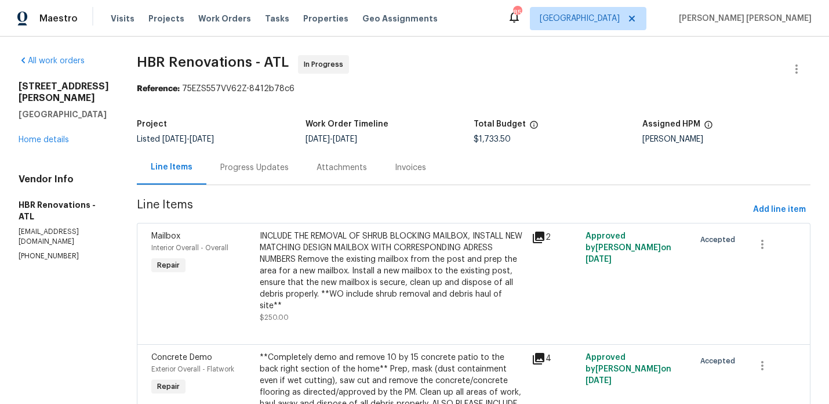
click at [260, 172] on div "Progress Updates" at bounding box center [254, 168] width 68 height 12
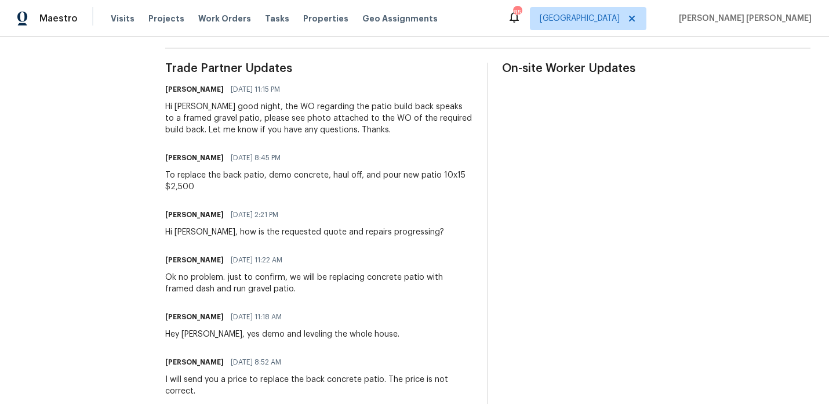
scroll to position [336, 0]
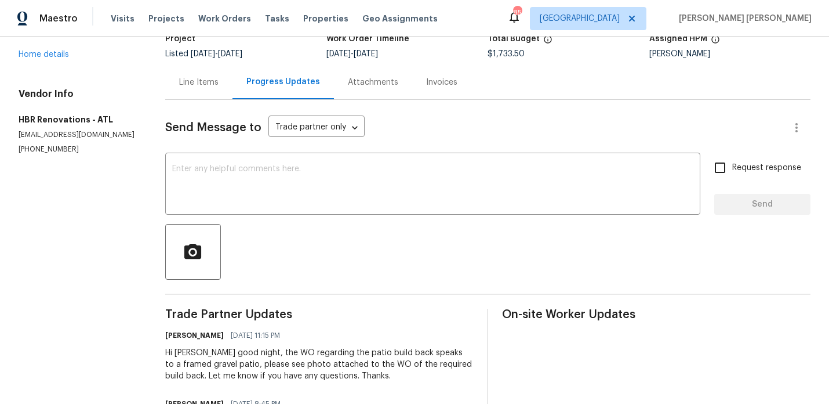
click at [202, 74] on div "Line Items" at bounding box center [198, 82] width 67 height 34
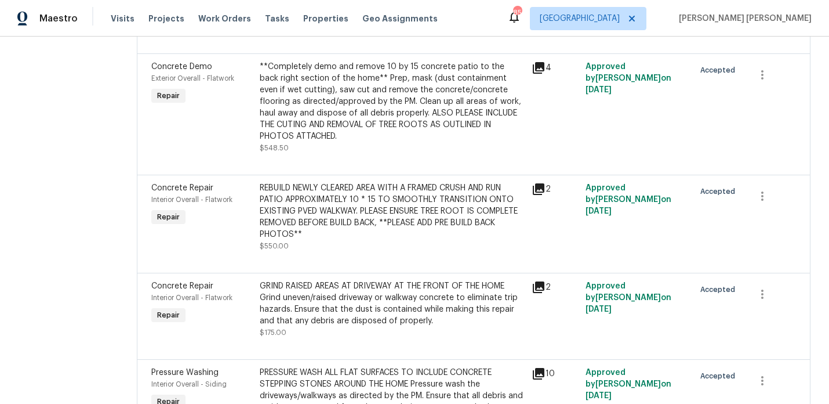
scroll to position [299, 0]
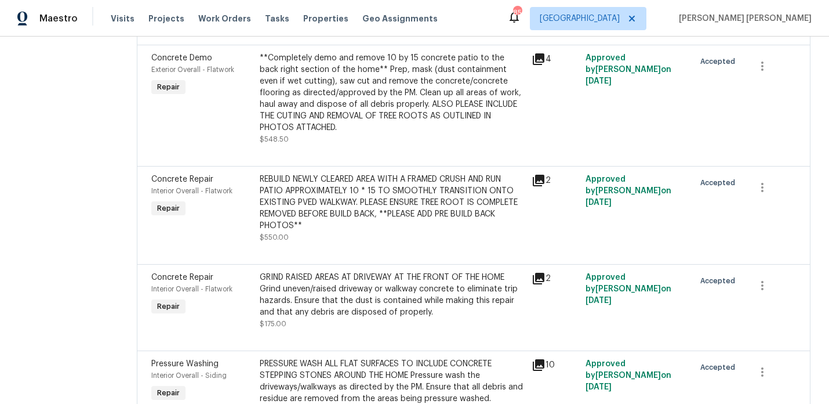
click at [537, 175] on icon at bounding box center [539, 181] width 12 height 12
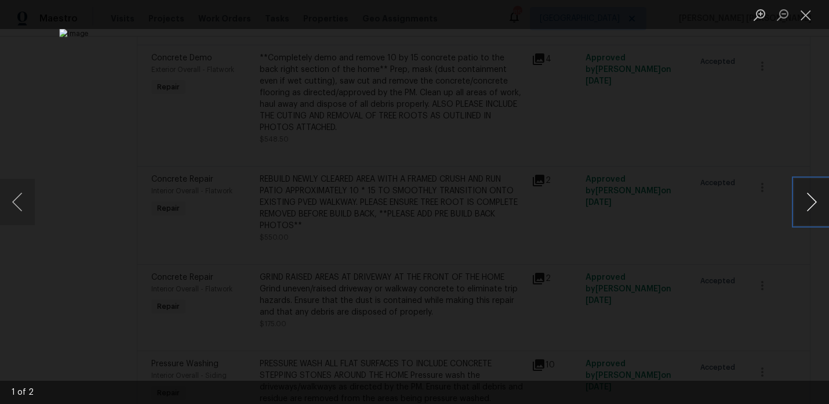
click at [814, 198] on button "Next image" at bounding box center [812, 202] width 35 height 46
click at [776, 136] on div "Lightbox" at bounding box center [414, 202] width 829 height 404
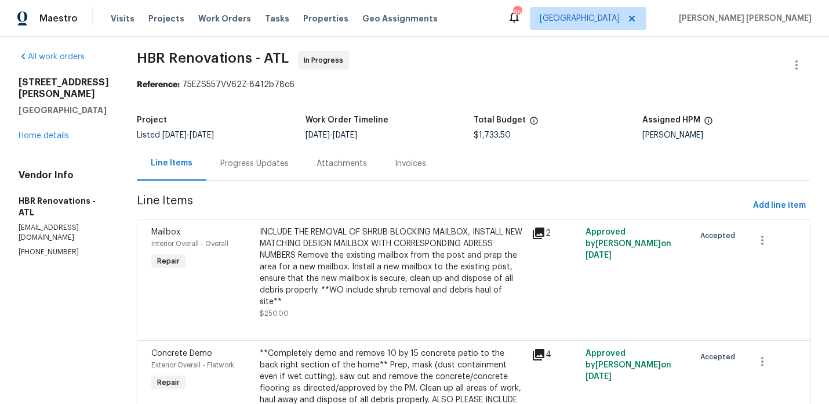
scroll to position [0, 0]
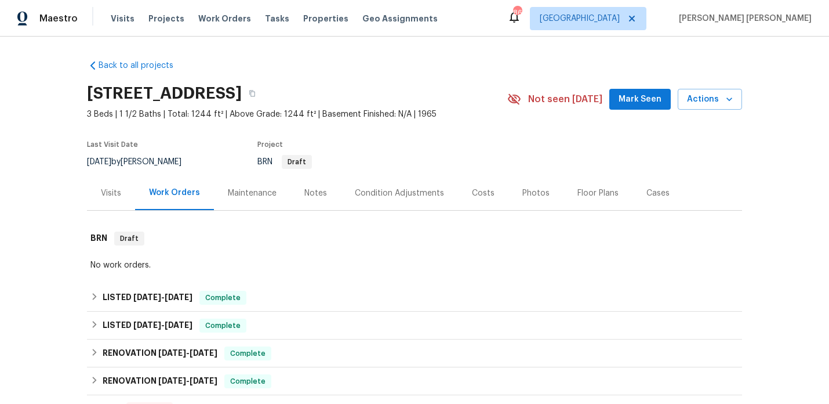
scroll to position [46, 0]
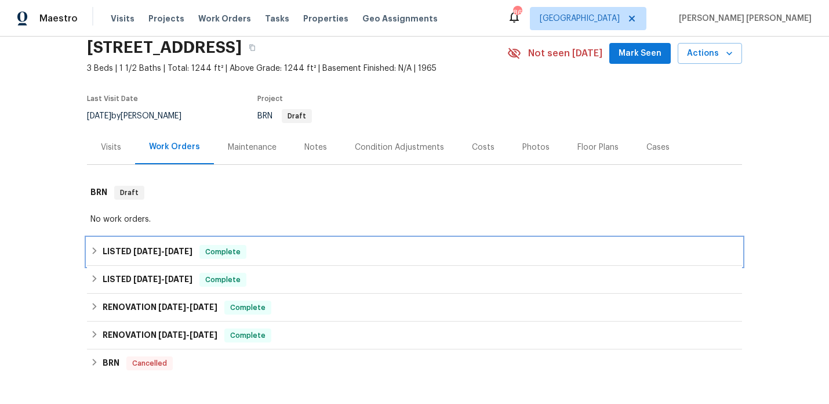
click at [135, 249] on span "[DATE]" at bounding box center [147, 251] width 28 height 8
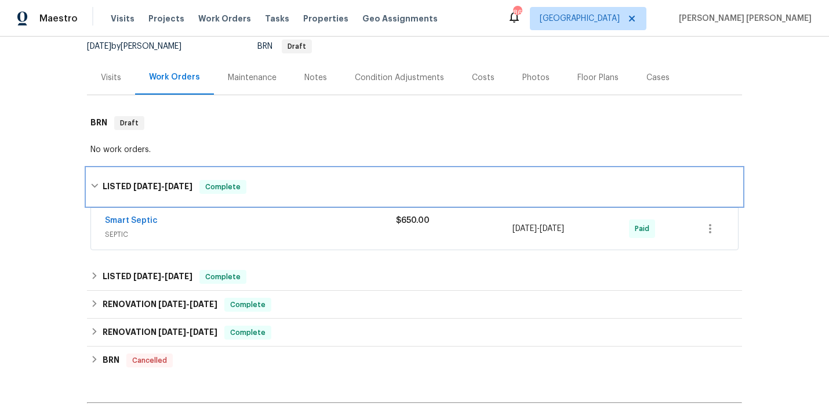
scroll to position [115, 0]
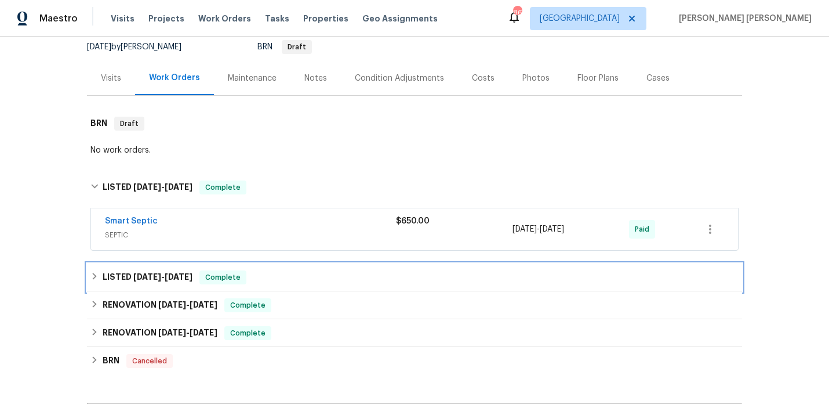
click at [136, 278] on span "[DATE]" at bounding box center [147, 277] width 28 height 8
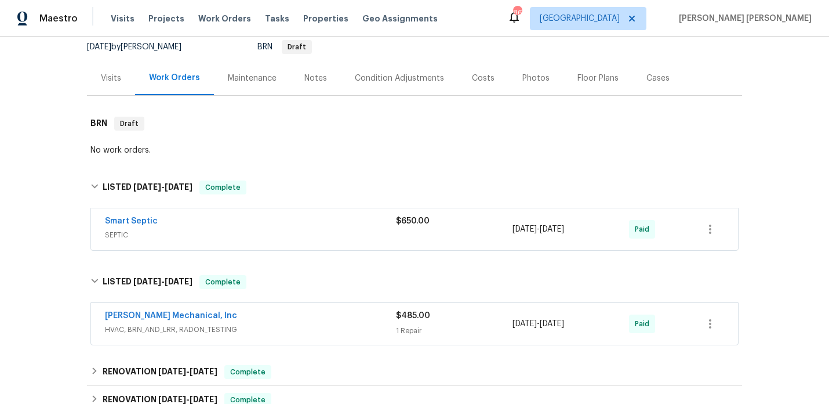
click at [114, 85] on div "Visits" at bounding box center [111, 78] width 48 height 34
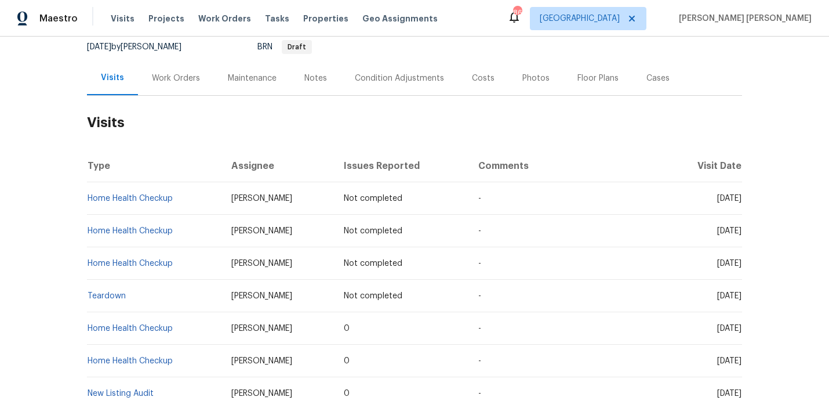
click at [168, 78] on div "Work Orders" at bounding box center [176, 79] width 48 height 12
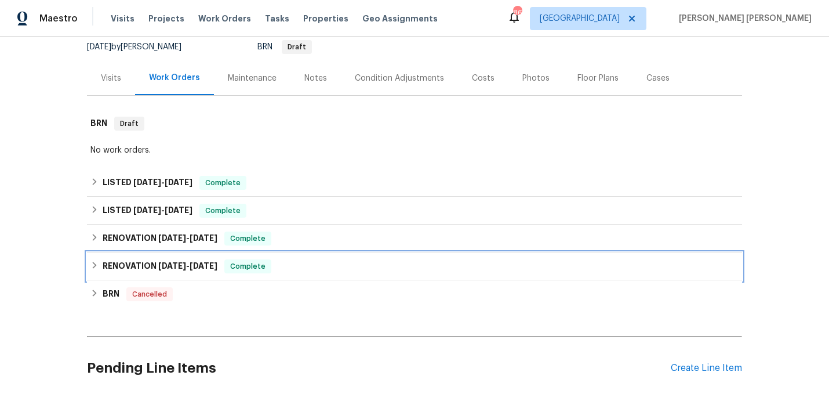
click at [196, 260] on h6 "RENOVATION [DATE] - [DATE]" at bounding box center [160, 266] width 115 height 14
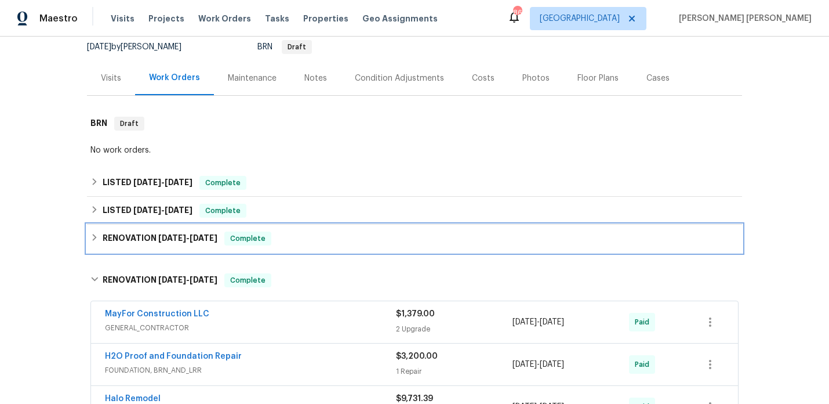
click at [198, 245] on div "RENOVATION [DATE] - [DATE] Complete" at bounding box center [414, 238] width 655 height 28
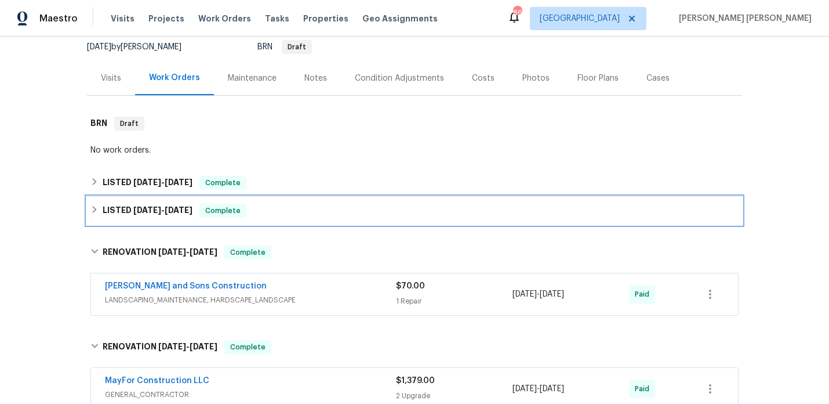
click at [188, 215] on h6 "LISTED [DATE] - [DATE]" at bounding box center [148, 211] width 90 height 14
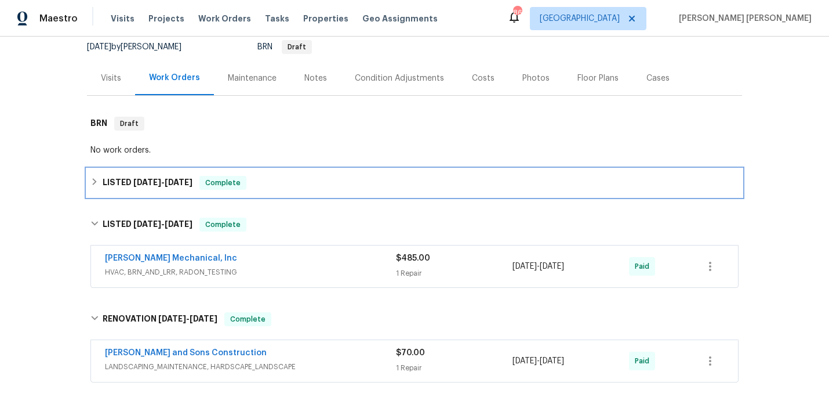
click at [175, 173] on div "LISTED [DATE] - [DATE] Complete" at bounding box center [414, 183] width 655 height 28
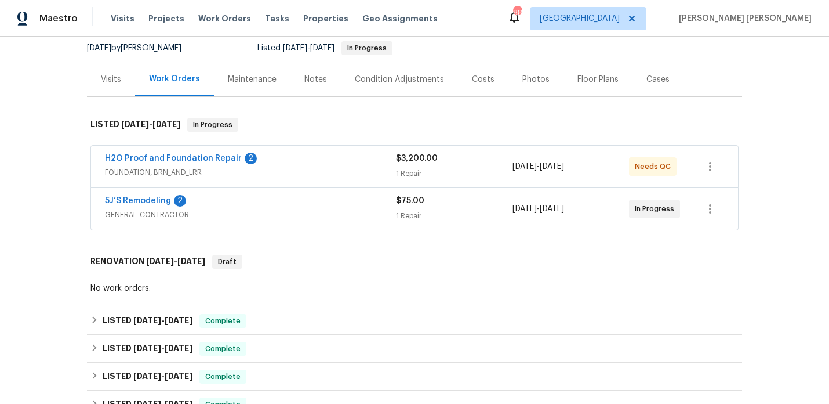
scroll to position [131, 0]
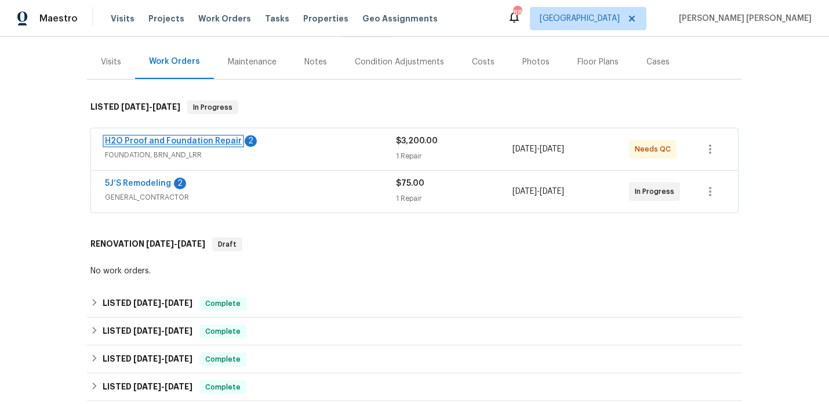
click at [161, 143] on link "H2O Proof and Foundation Repair" at bounding box center [173, 141] width 137 height 8
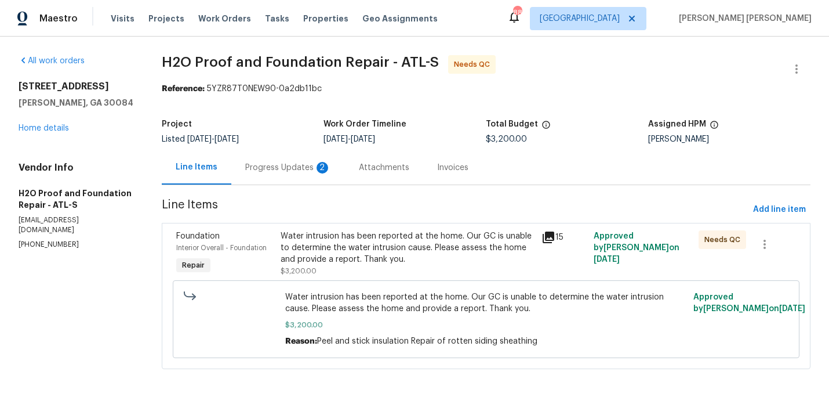
click at [260, 165] on div "Progress Updates 2" at bounding box center [288, 168] width 86 height 12
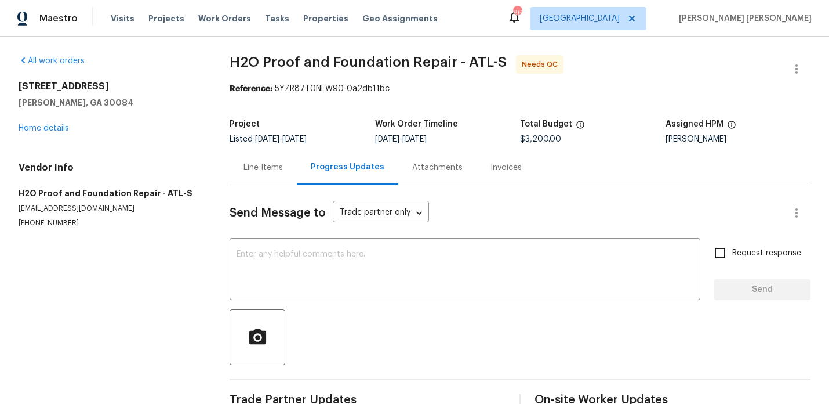
click at [251, 159] on div "Line Items" at bounding box center [263, 167] width 67 height 34
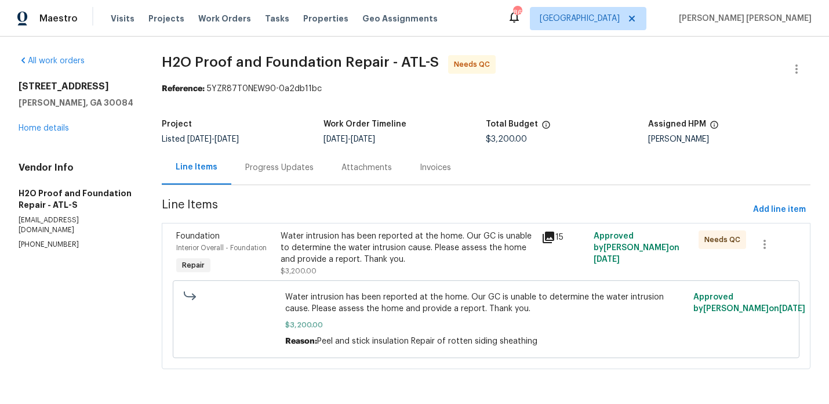
click at [344, 244] on div "Water intrusion has been reported at the home. Our GC is unable to determine th…" at bounding box center [408, 247] width 255 height 35
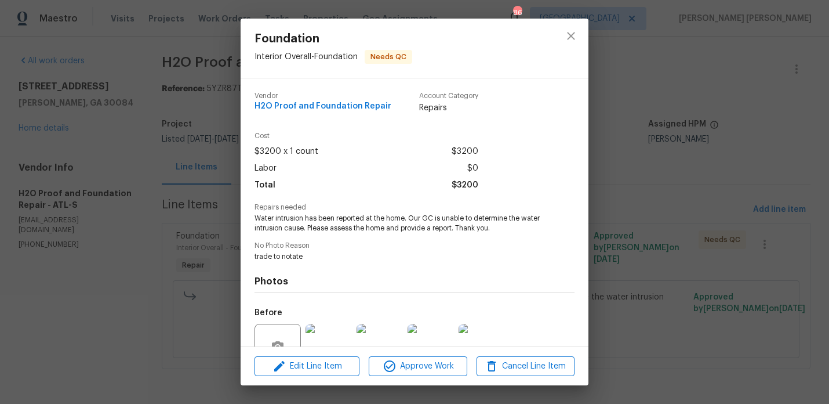
scroll to position [111, 0]
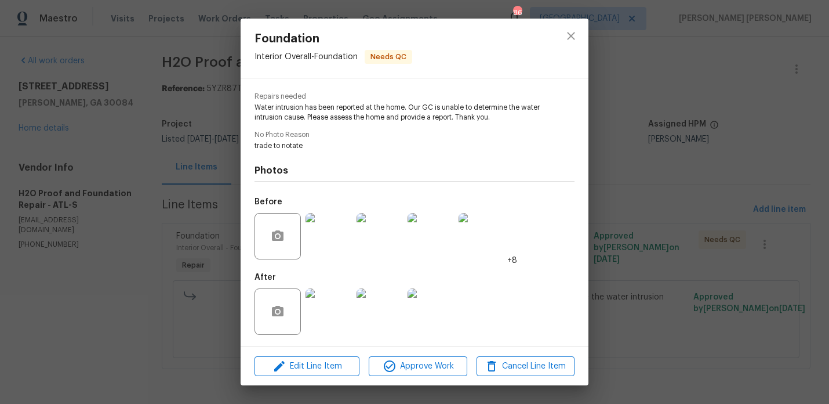
click at [324, 313] on img at bounding box center [329, 311] width 46 height 46
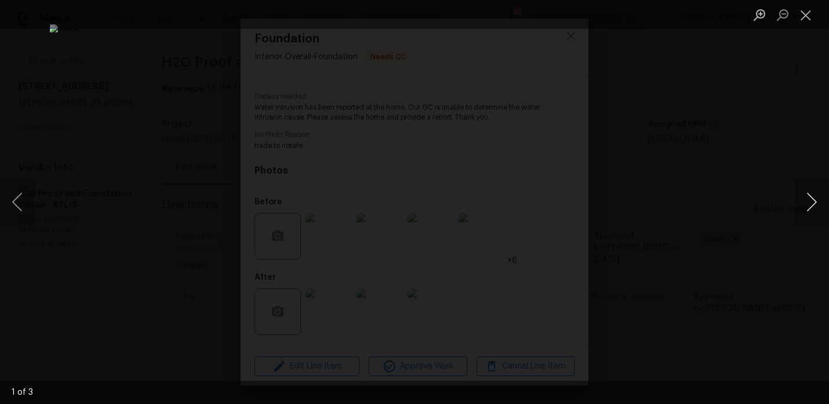
click at [808, 205] on button "Next image" at bounding box center [812, 202] width 35 height 46
click at [807, 205] on button "Next image" at bounding box center [812, 202] width 35 height 46
click at [807, 204] on button "Next image" at bounding box center [812, 202] width 35 height 46
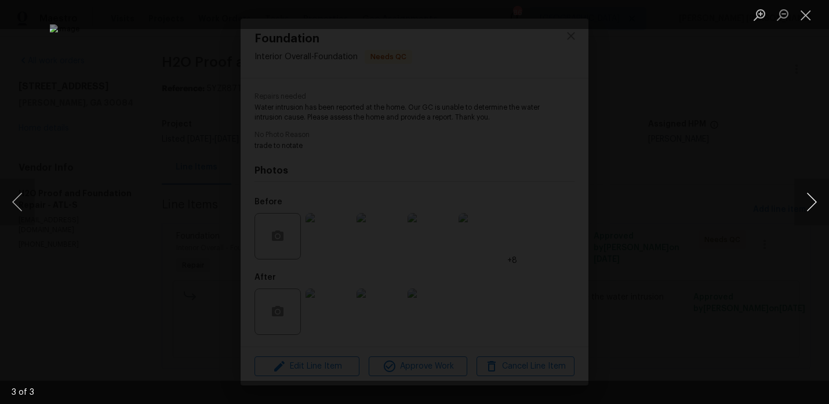
click at [807, 204] on button "Next image" at bounding box center [812, 202] width 35 height 46
click at [806, 15] on button "Close lightbox" at bounding box center [806, 15] width 23 height 20
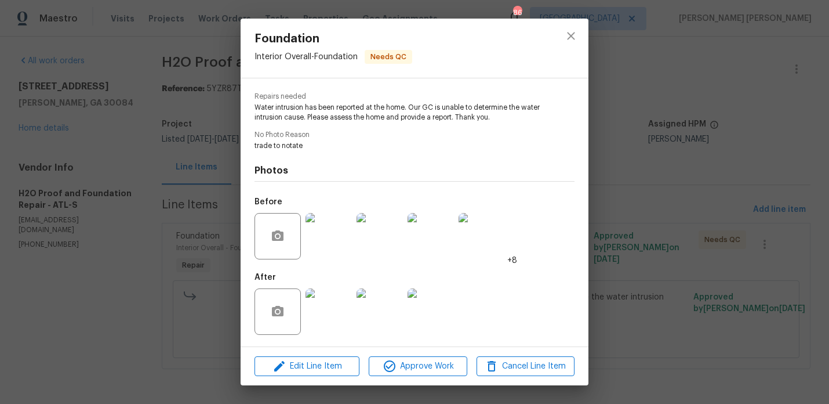
click at [169, 125] on div "Foundation Interior Overall - Foundation Needs QC Vendor H2O Proof and Foundati…" at bounding box center [414, 202] width 829 height 404
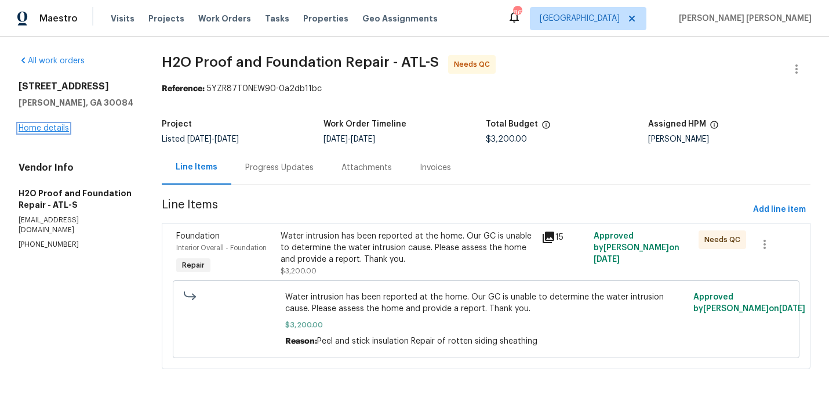
click at [56, 130] on link "Home details" at bounding box center [44, 128] width 50 height 8
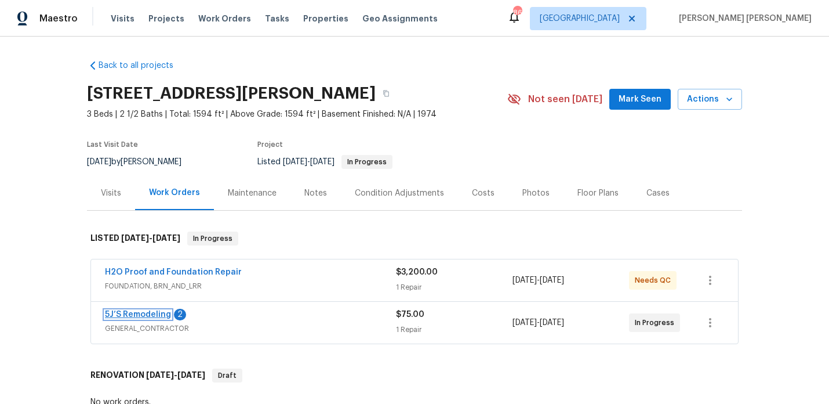
click at [121, 314] on link "5J’S Remodeling" at bounding box center [138, 314] width 66 height 8
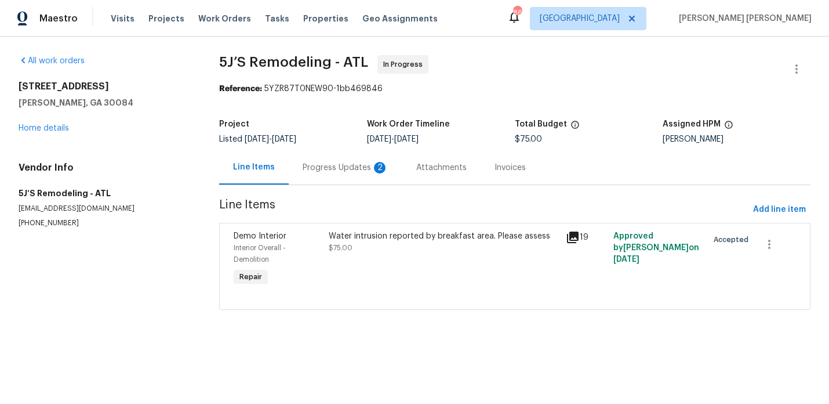
click at [320, 183] on div "Progress Updates 2" at bounding box center [346, 167] width 114 height 34
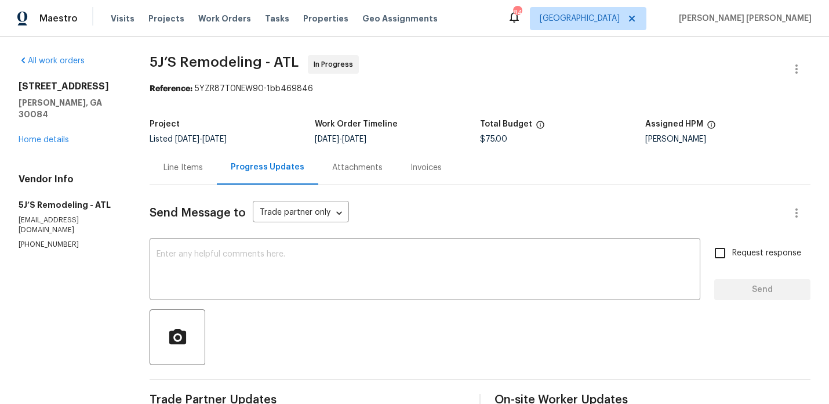
click at [61, 132] on div "[STREET_ADDRESS][PERSON_NAME] Home details" at bounding box center [70, 113] width 103 height 65
click at [61, 136] on link "Home details" at bounding box center [44, 140] width 50 height 8
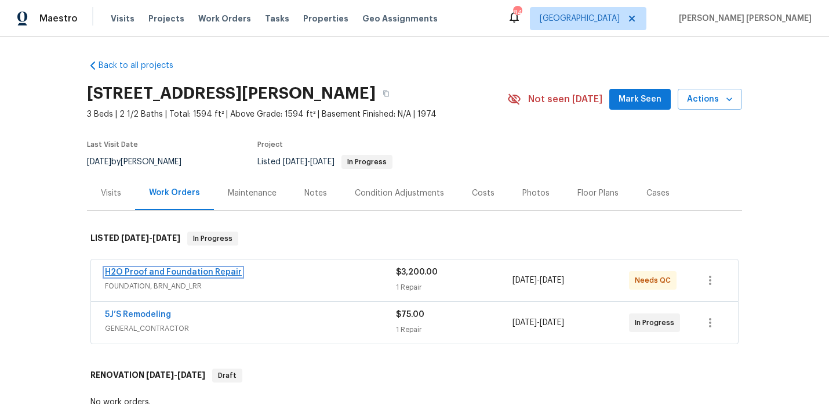
click at [178, 273] on link "H2O Proof and Foundation Repair" at bounding box center [173, 272] width 137 height 8
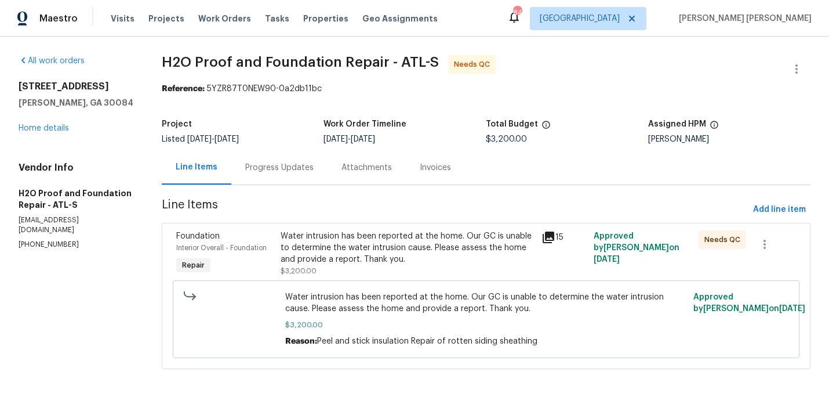
click at [302, 166] on div "Progress Updates" at bounding box center [279, 168] width 68 height 12
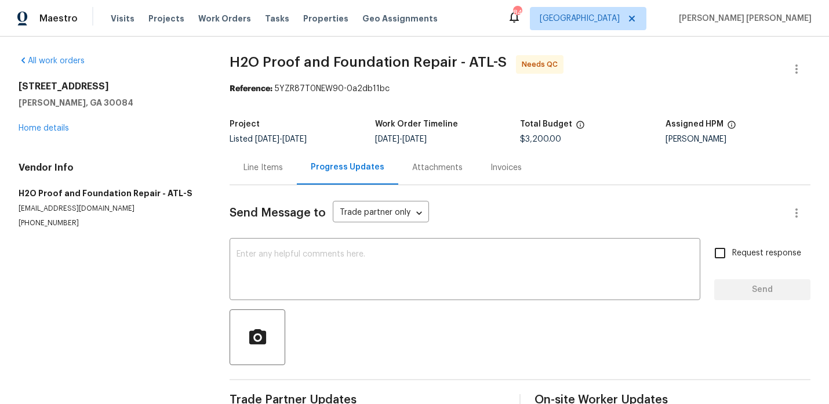
click at [263, 170] on div "Line Items" at bounding box center [263, 168] width 39 height 12
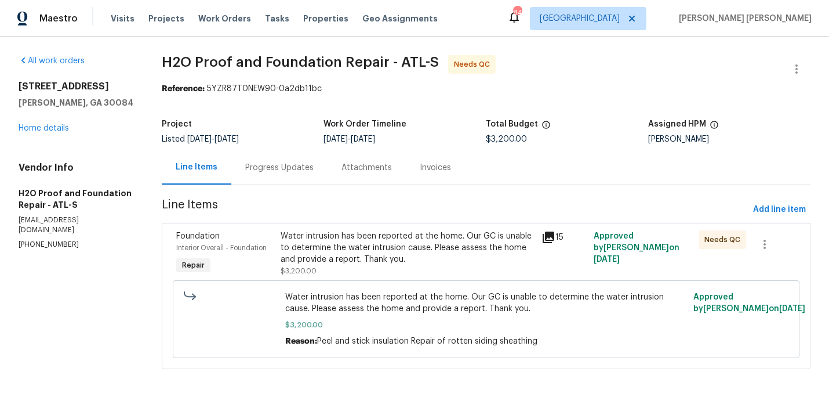
click at [329, 247] on div "Water intrusion has been reported at the home. Our GC is unable to determine th…" at bounding box center [408, 247] width 255 height 35
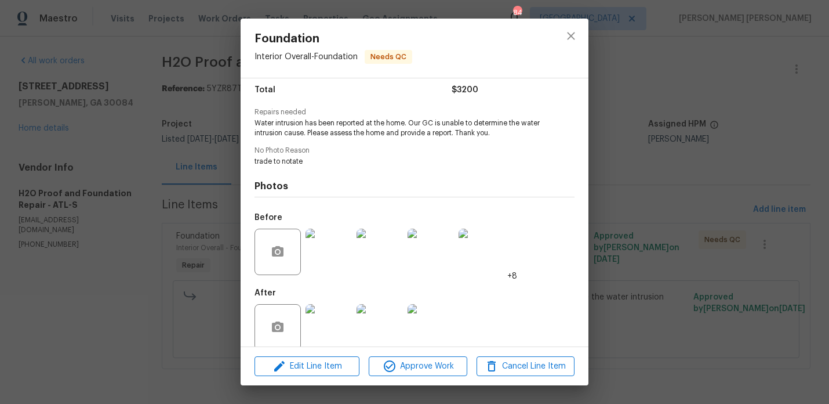
scroll to position [111, 0]
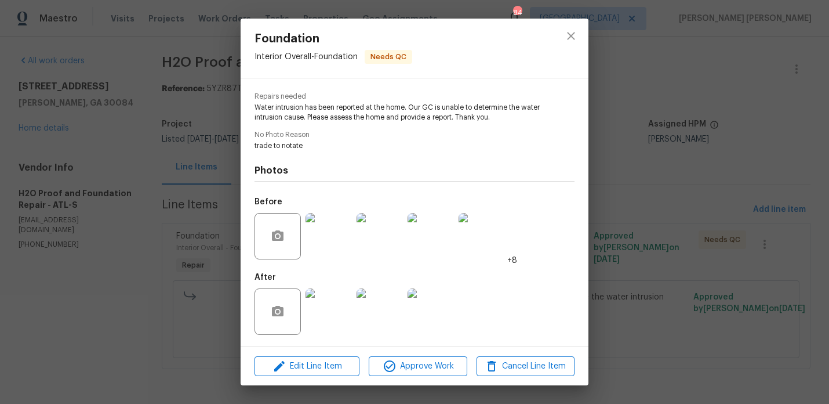
click at [330, 338] on div at bounding box center [328, 311] width 51 height 60
click at [331, 307] on img at bounding box center [329, 311] width 46 height 46
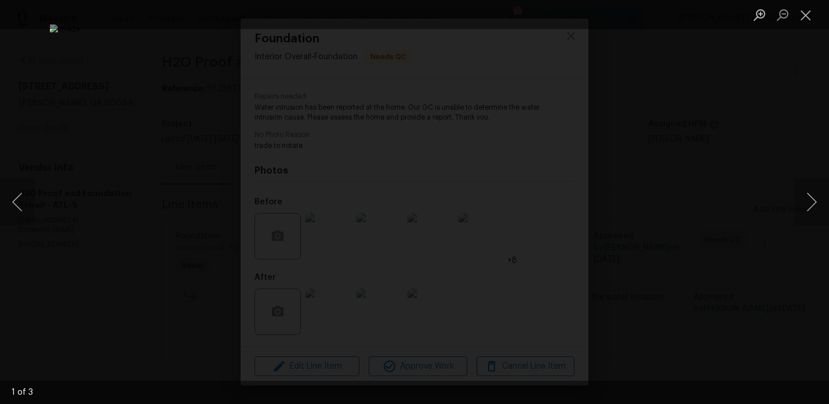
click at [736, 219] on div "Lightbox" at bounding box center [414, 202] width 829 height 404
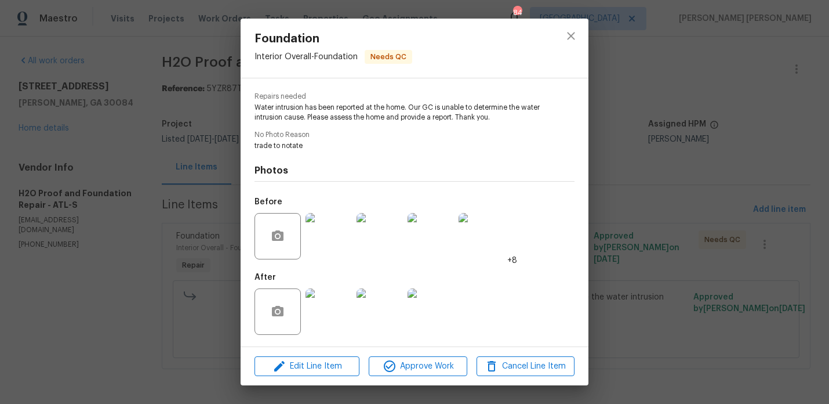
click at [736, 219] on div "Foundation Interior Overall - Foundation Needs QC Vendor H2O Proof and Foundati…" at bounding box center [414, 202] width 829 height 404
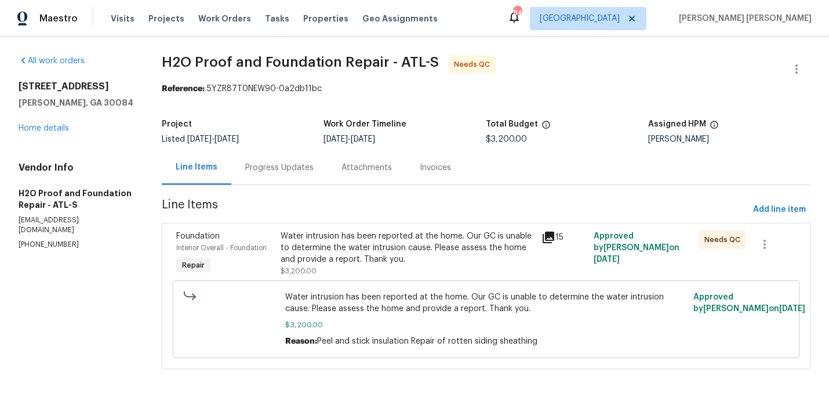
click at [248, 175] on div "Progress Updates" at bounding box center [279, 167] width 96 height 34
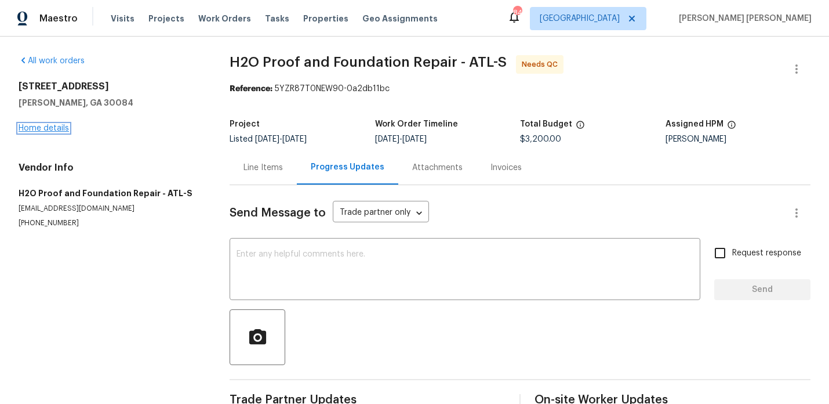
click at [45, 129] on link "Home details" at bounding box center [44, 128] width 50 height 8
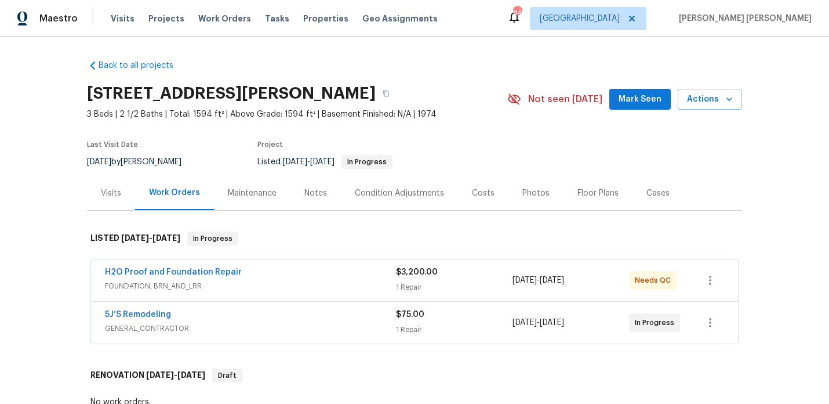
click at [305, 191] on div "Notes" at bounding box center [316, 193] width 23 height 12
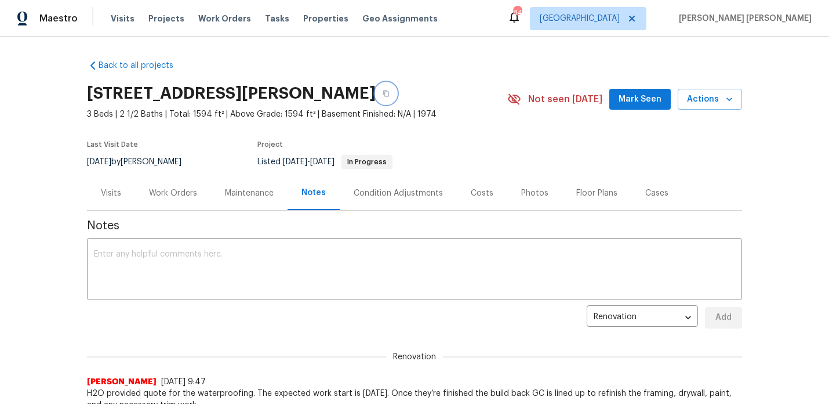
click at [394, 92] on button "button" at bounding box center [386, 93] width 21 height 21
click at [182, 189] on div "Work Orders" at bounding box center [173, 193] width 48 height 12
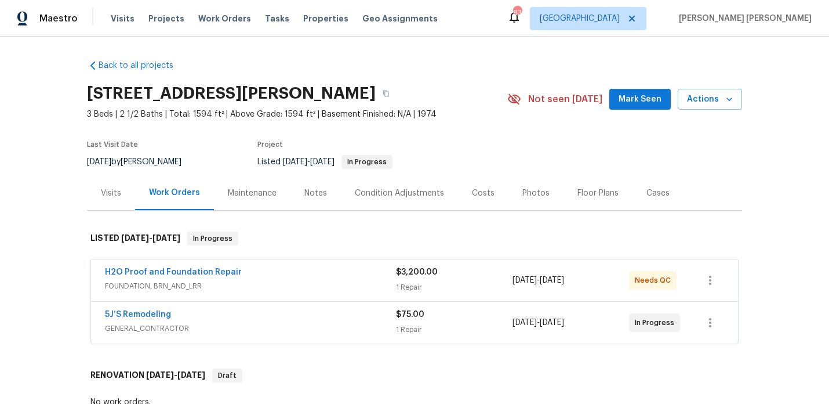
click at [330, 187] on div "Notes" at bounding box center [316, 193] width 50 height 34
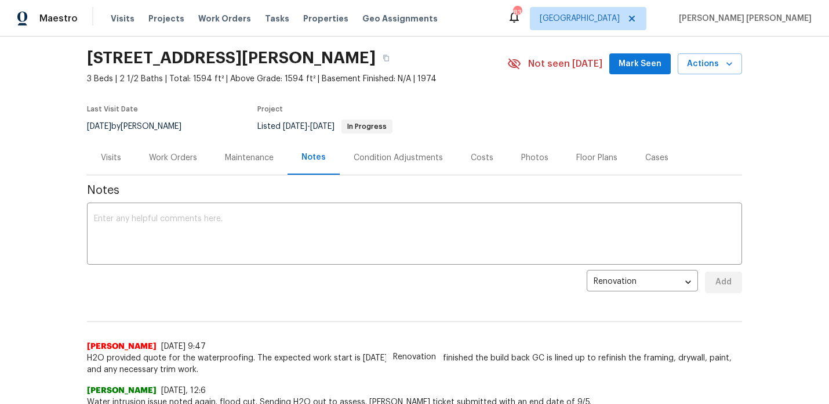
scroll to position [17, 0]
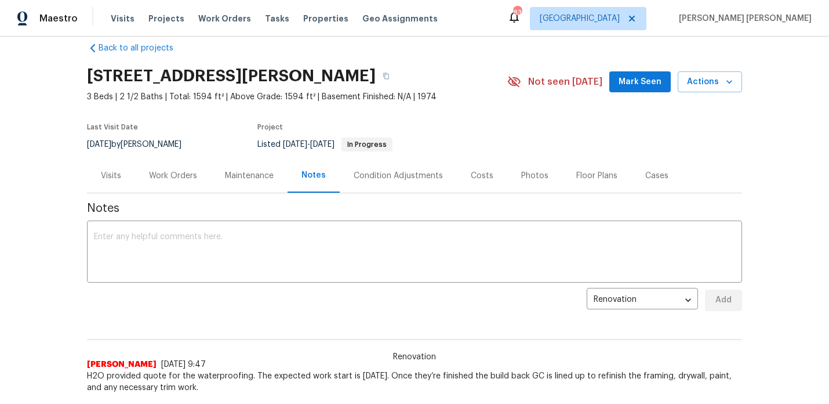
click at [119, 179] on div "Visits" at bounding box center [111, 176] width 20 height 12
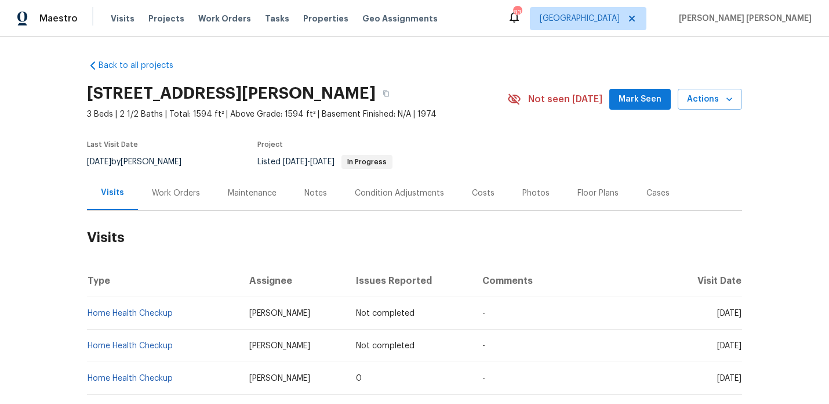
click at [190, 179] on div "Work Orders" at bounding box center [176, 193] width 76 height 34
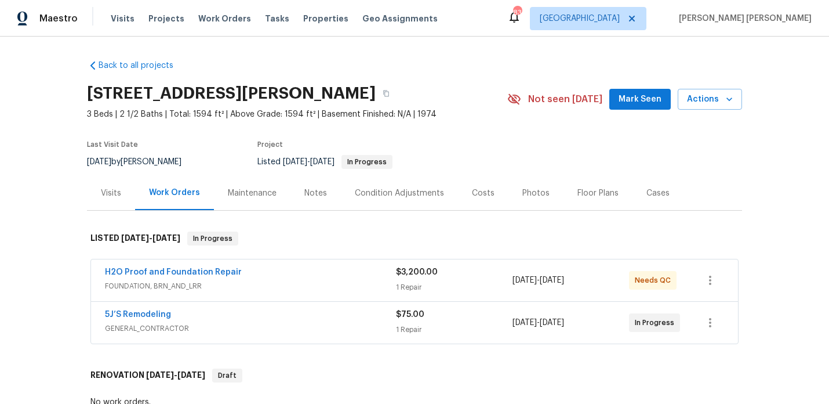
scroll to position [42, 0]
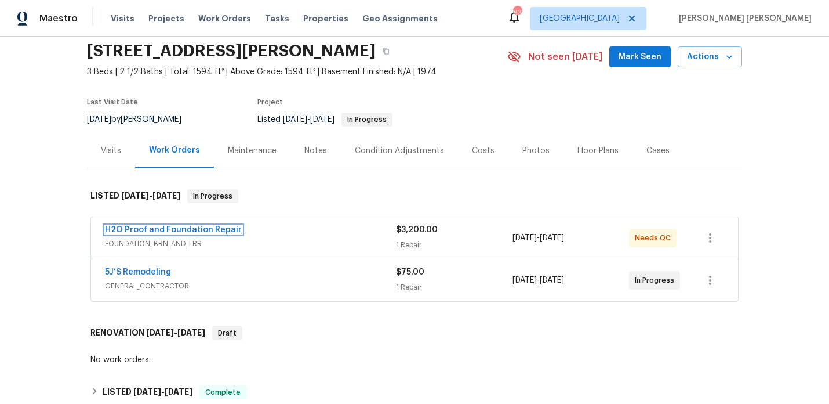
click at [218, 226] on link "H2O Proof and Foundation Repair" at bounding box center [173, 230] width 137 height 8
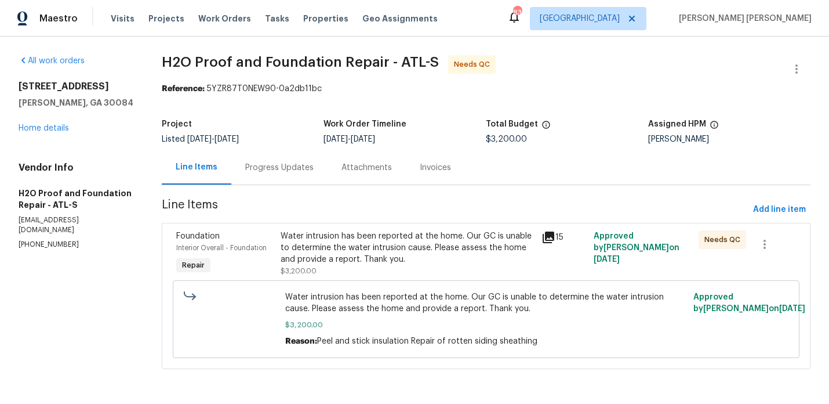
click at [267, 175] on div "Progress Updates" at bounding box center [279, 167] width 96 height 34
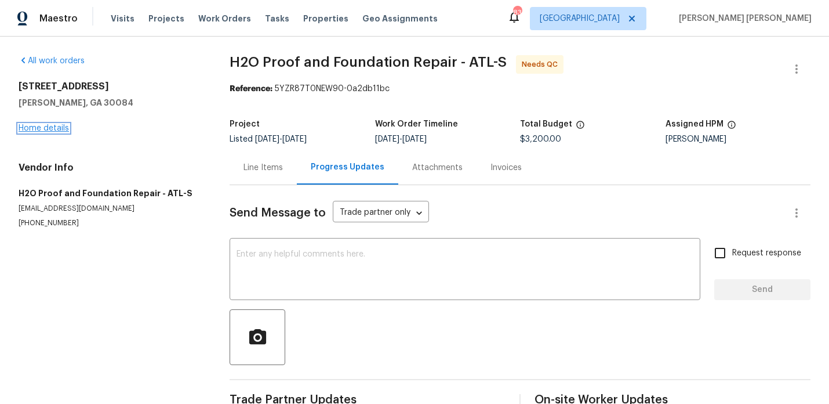
click at [56, 130] on link "Home details" at bounding box center [44, 128] width 50 height 8
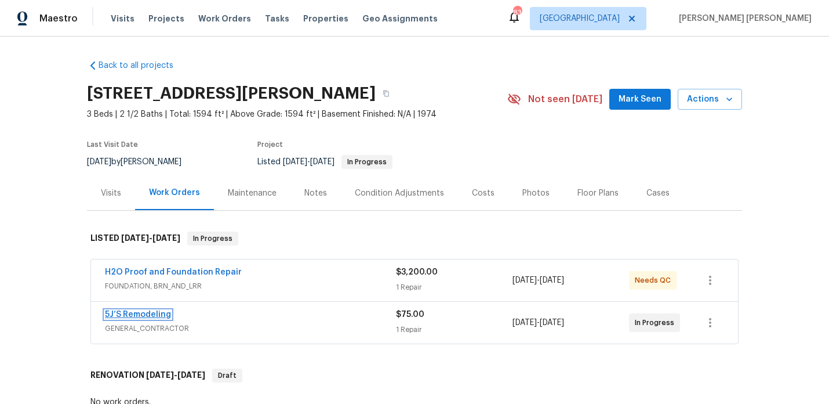
click at [144, 310] on link "5J’S Remodeling" at bounding box center [138, 314] width 66 height 8
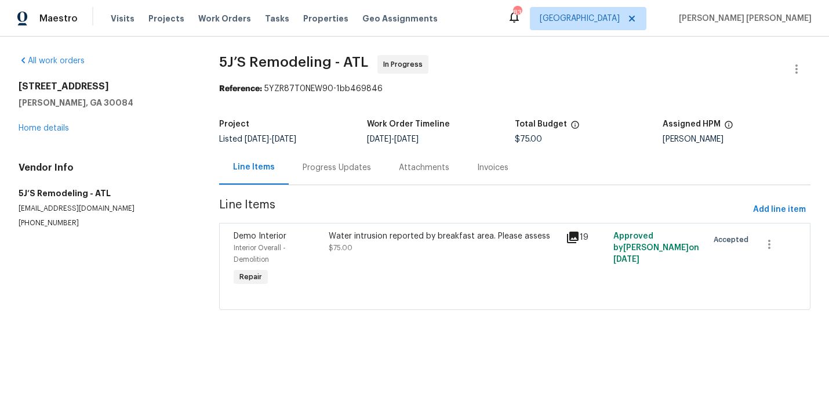
click at [300, 173] on div "Progress Updates" at bounding box center [337, 167] width 96 height 34
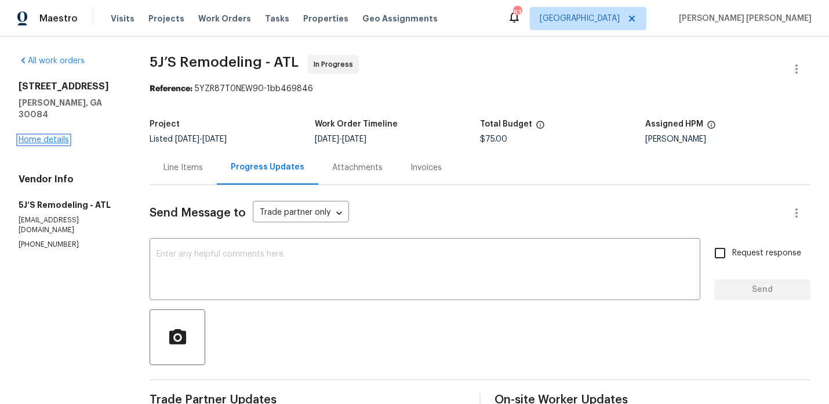
click at [49, 136] on link "Home details" at bounding box center [44, 140] width 50 height 8
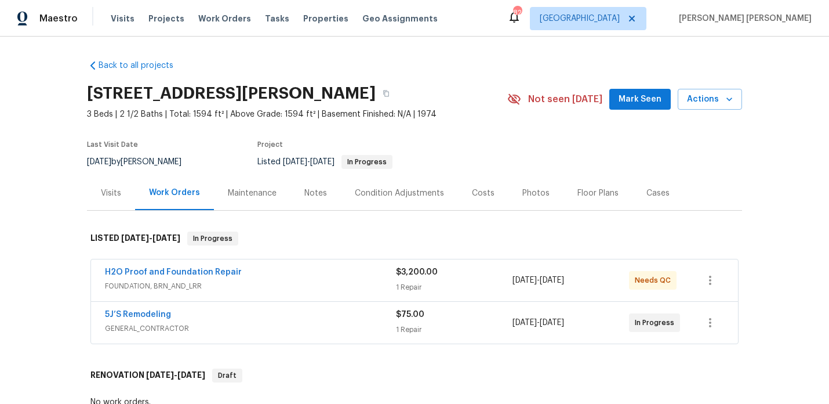
click at [633, 101] on span "Mark Seen" at bounding box center [640, 99] width 43 height 15
click at [709, 91] on button "Actions" at bounding box center [710, 99] width 64 height 21
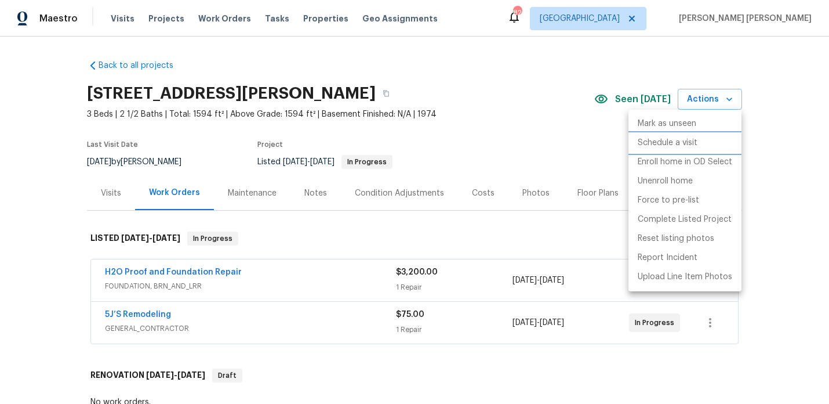
click at [695, 145] on p "Schedule a visit" at bounding box center [668, 143] width 60 height 12
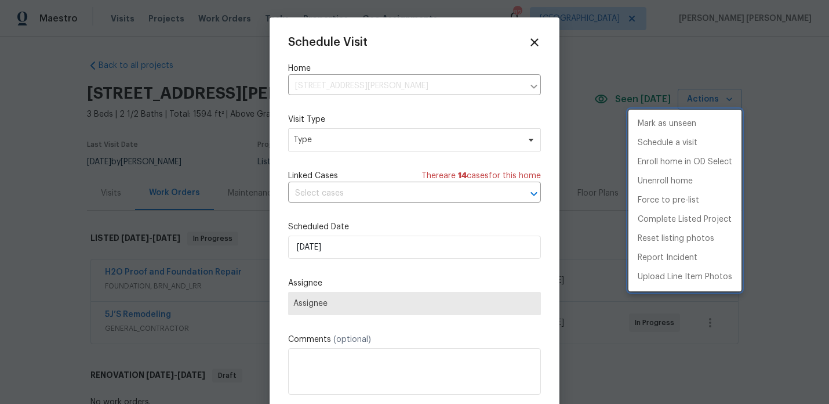
click at [353, 136] on div at bounding box center [414, 202] width 829 height 404
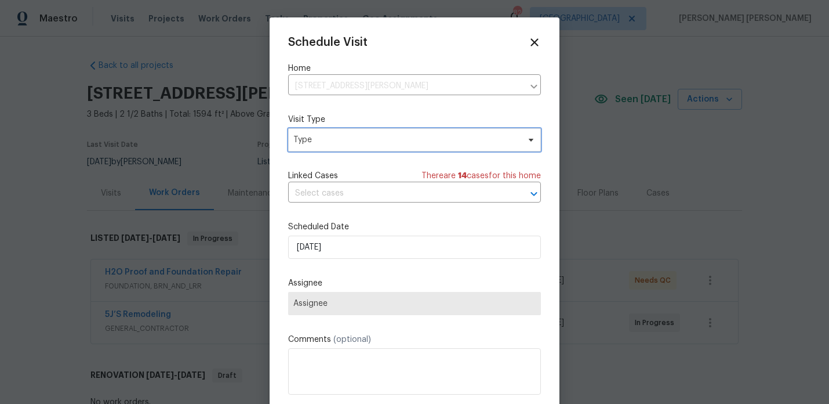
click at [353, 136] on span "Type" at bounding box center [407, 140] width 226 height 12
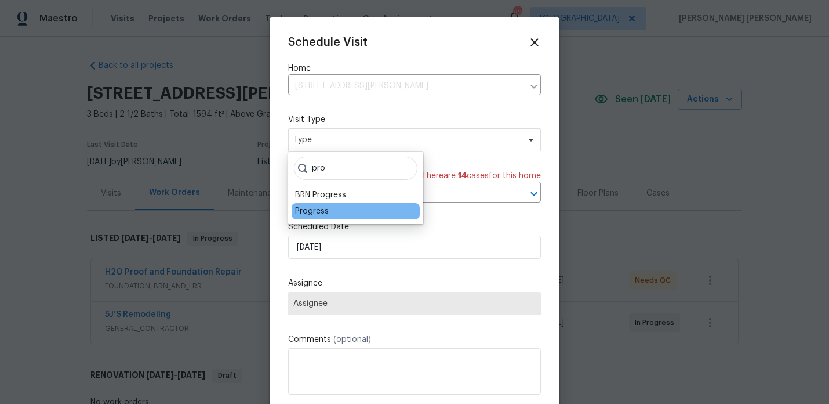
type input "pro"
click at [308, 209] on div "Progress" at bounding box center [312, 211] width 34 height 12
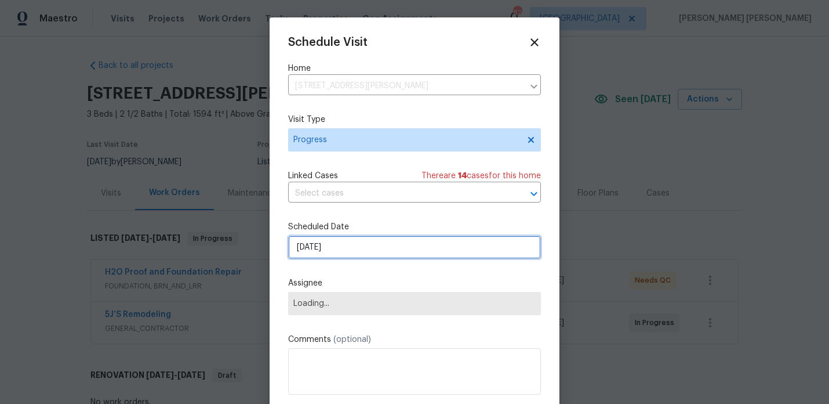
click at [320, 237] on input "[DATE]" at bounding box center [414, 247] width 253 height 23
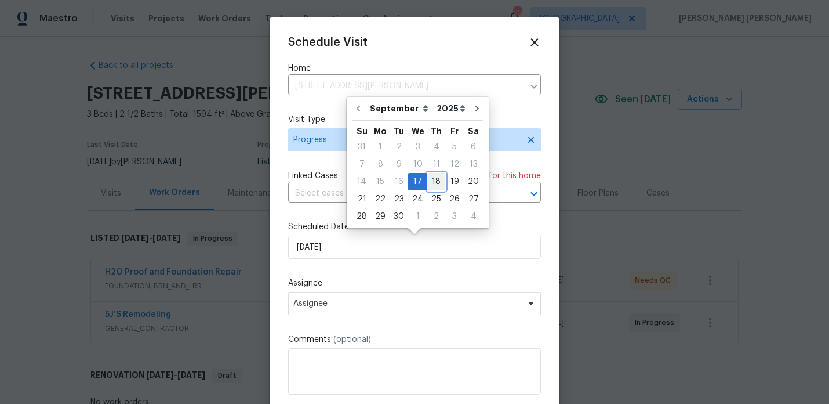
click at [434, 178] on div "18" at bounding box center [437, 181] width 18 height 16
type input "[DATE]"
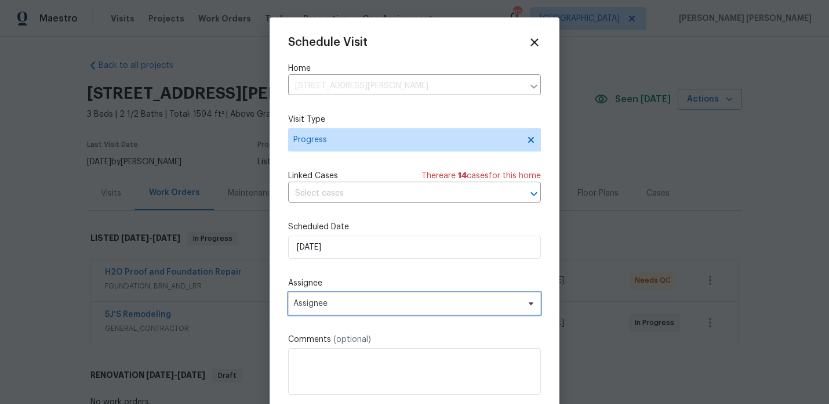
click at [350, 296] on span "Assignee" at bounding box center [414, 303] width 253 height 23
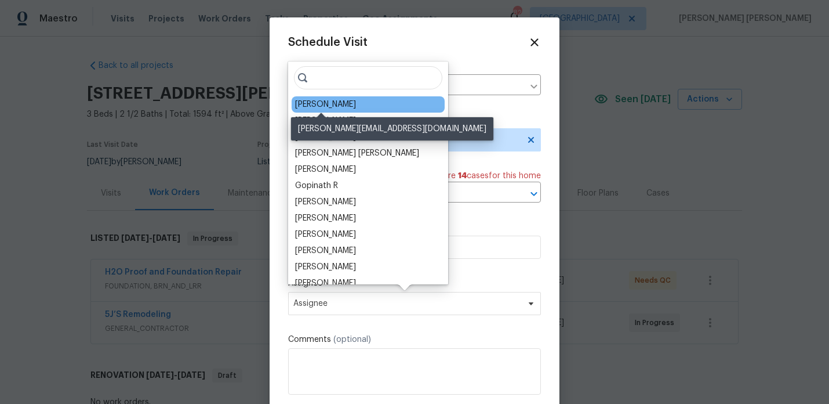
click at [332, 103] on div "[PERSON_NAME]" at bounding box center [325, 105] width 61 height 12
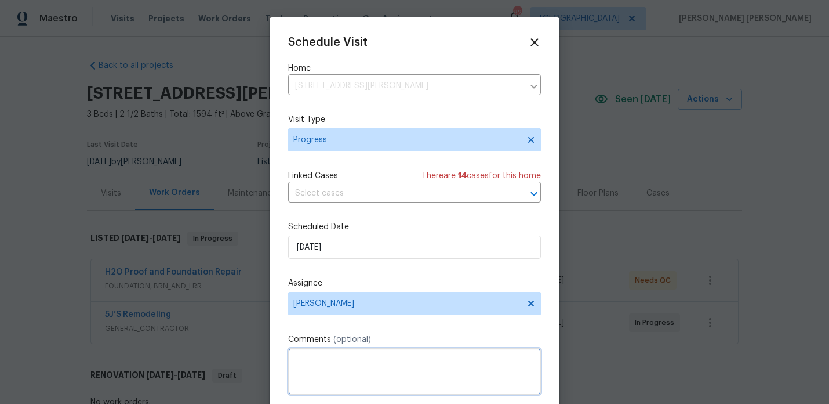
click at [328, 353] on textarea at bounding box center [414, 371] width 253 height 46
paste textarea "assess condition and update build back WO"
click at [424, 361] on textarea "Foundation repairs are complete - assess condition and update build back WO" at bounding box center [414, 371] width 253 height 46
click at [403, 381] on textarea "Foundation repairs are complete - please assess condition and update build back…" at bounding box center [414, 371] width 253 height 46
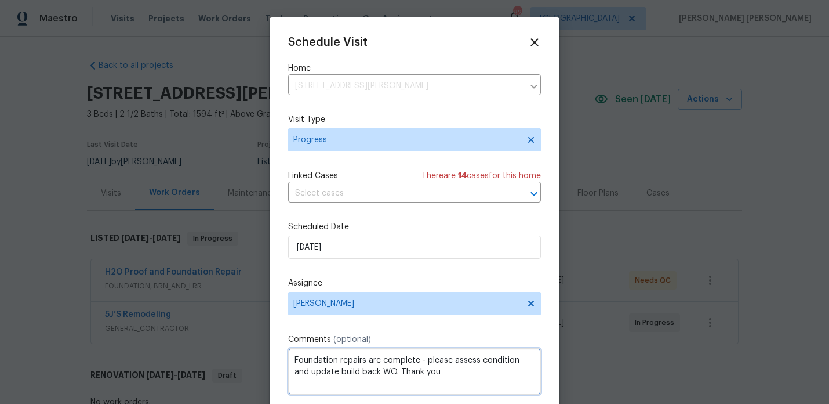
click at [385, 370] on textarea "Foundation repairs are complete - please assess condition and update build back…" at bounding box center [414, 371] width 253 height 46
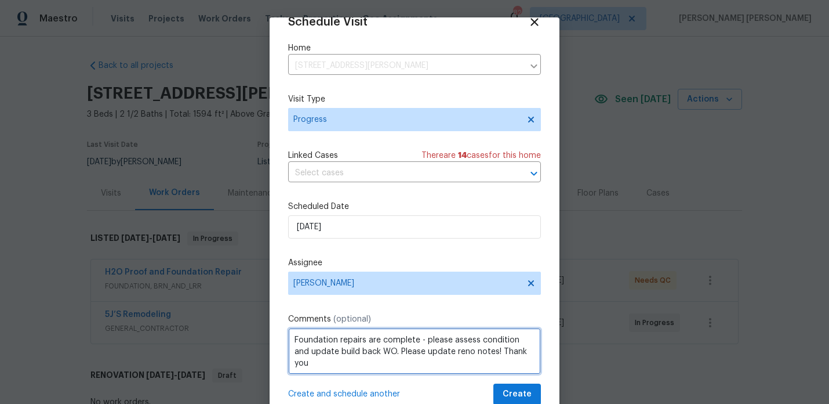
type textarea "Foundation repairs are complete - please assess condition and update build back…"
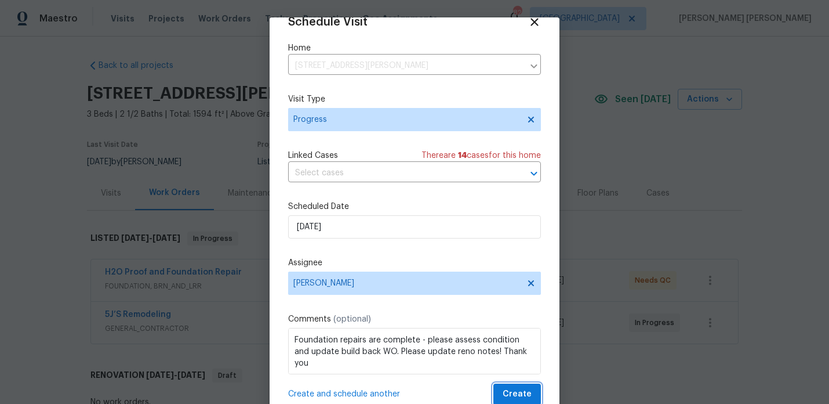
click at [531, 385] on button "Create" at bounding box center [518, 393] width 48 height 21
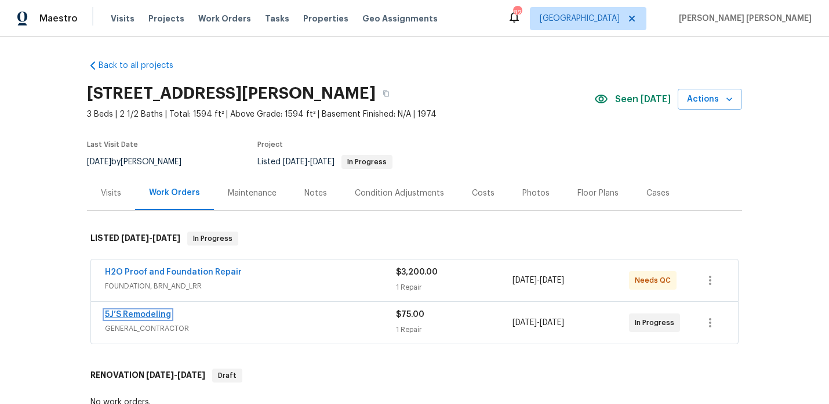
click at [160, 316] on link "5J’S Remodeling" at bounding box center [138, 314] width 66 height 8
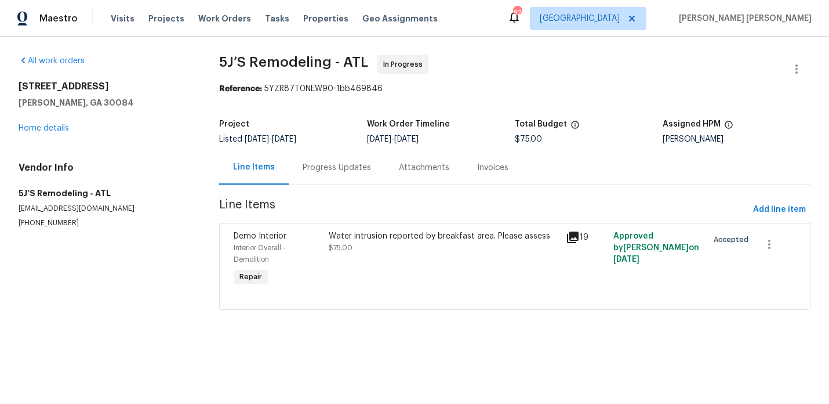
click at [363, 236] on div "Water intrusion reported by breakfast area. Please assess" at bounding box center [444, 236] width 230 height 12
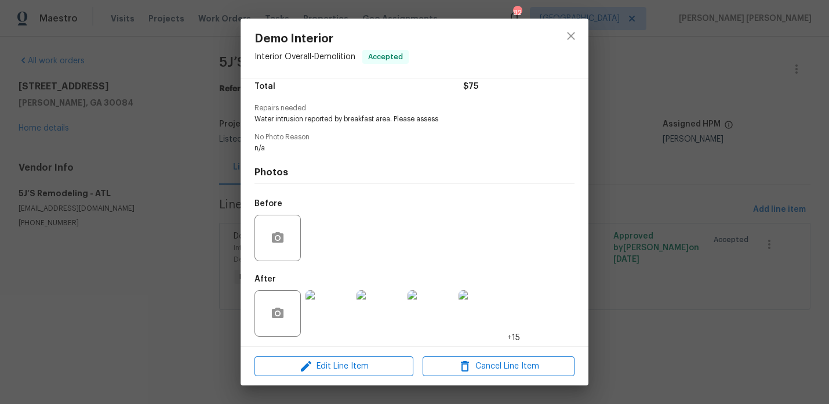
scroll to position [101, 0]
click at [321, 323] on img at bounding box center [329, 311] width 46 height 46
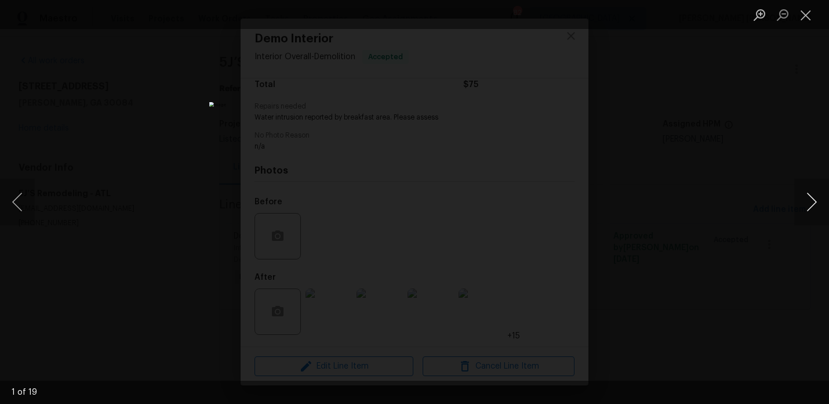
click at [813, 197] on button "Next image" at bounding box center [812, 202] width 35 height 46
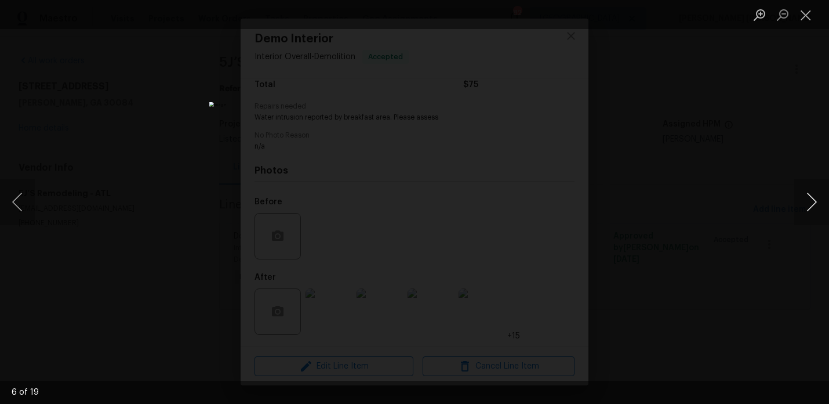
click at [813, 197] on button "Next image" at bounding box center [812, 202] width 35 height 46
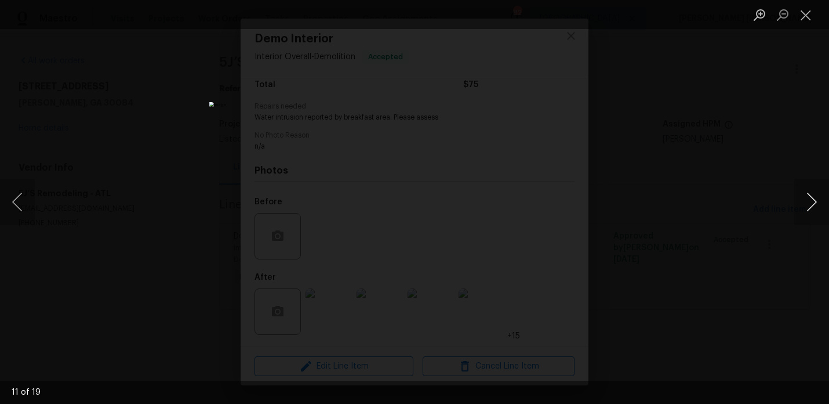
click at [813, 197] on button "Next image" at bounding box center [812, 202] width 35 height 46
click at [687, 175] on div "Lightbox" at bounding box center [414, 202] width 829 height 404
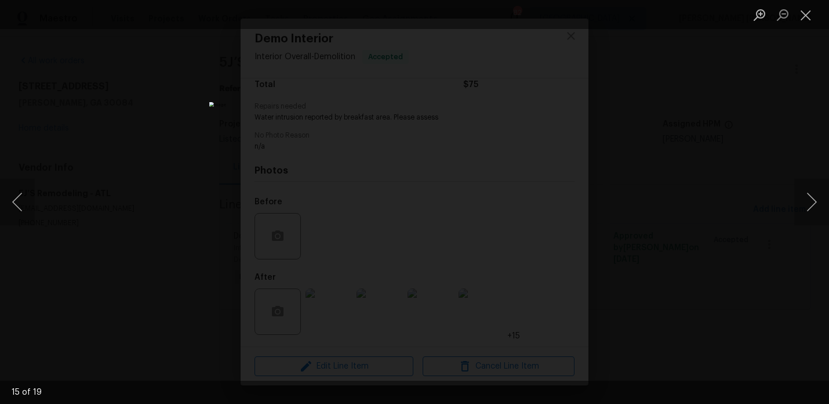
click at [581, 166] on div "Lightbox" at bounding box center [414, 202] width 829 height 404
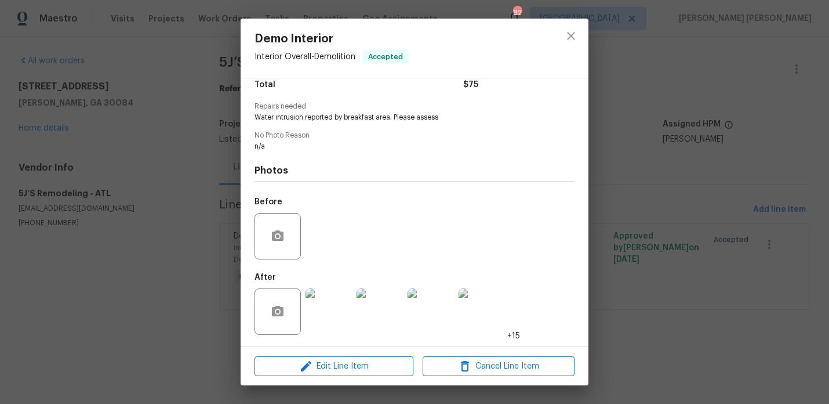
click at [134, 175] on div "Demo Interior Interior Overall - Demolition Accepted Vendor 5J’S Remodeling Acc…" at bounding box center [414, 202] width 829 height 404
